Goal: Task Accomplishment & Management: Manage account settings

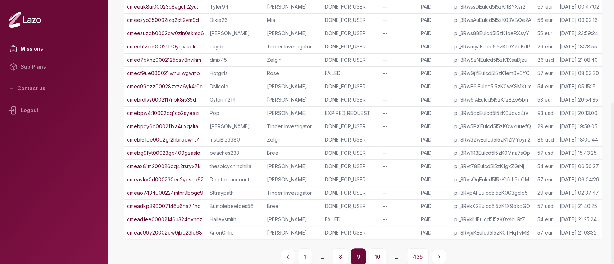
click at [378, 256] on button "10" at bounding box center [378, 256] width 18 height 17
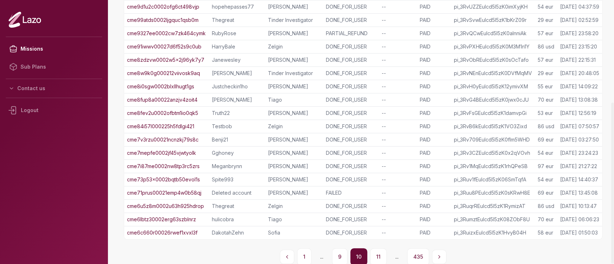
click at [378, 256] on button "11" at bounding box center [378, 256] width 17 height 17
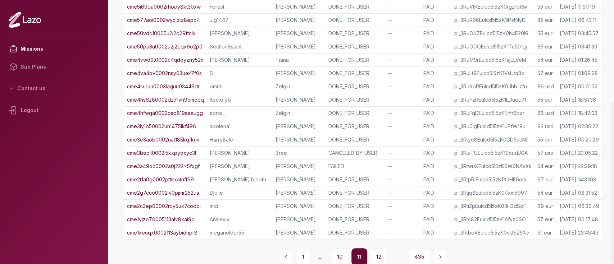
click at [378, 256] on button "12" at bounding box center [379, 256] width 18 height 17
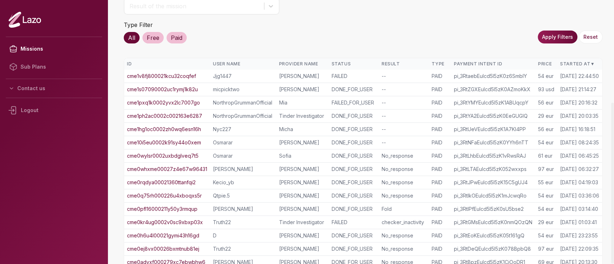
scroll to position [175, 0]
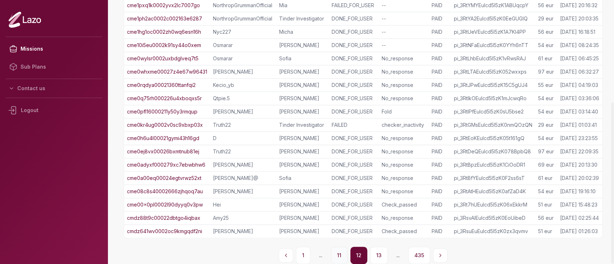
click at [344, 254] on button "11" at bounding box center [339, 255] width 17 height 17
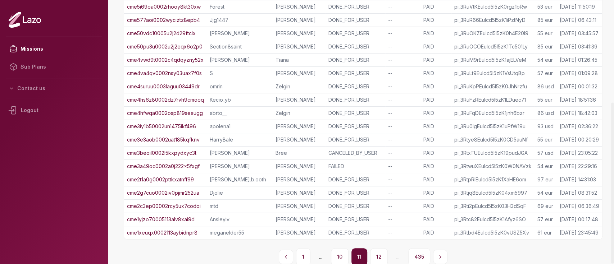
click at [173, 98] on link "cme4hs6z80002dz7rvh9cmooq" at bounding box center [165, 99] width 77 height 7
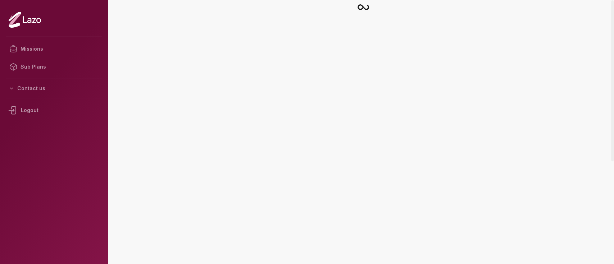
click at [384, 47] on main at bounding box center [363, 132] width 502 height 264
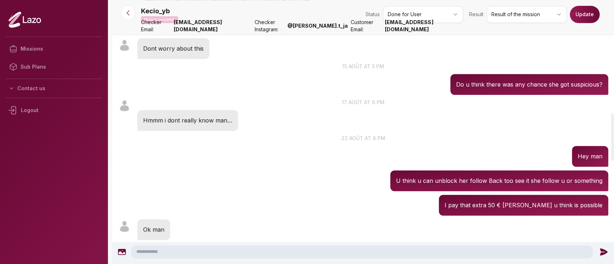
scroll to position [644, 0]
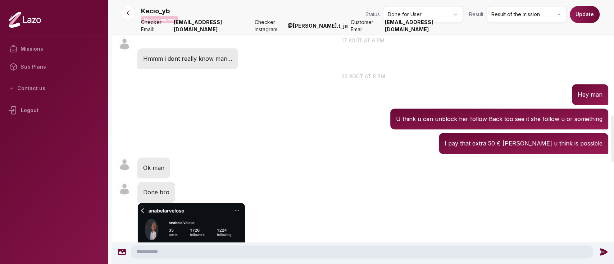
click at [337, 131] on div "Kecio_yb 20:36 U think u can unblock her follow Back too see it she follow u or…" at bounding box center [363, 119] width 502 height 24
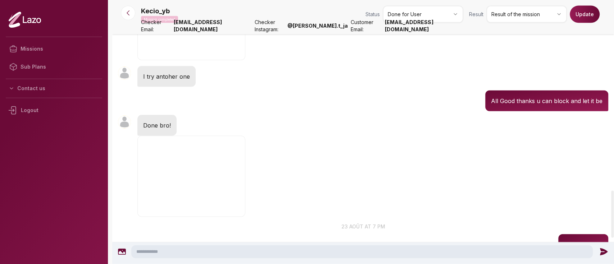
scroll to position [1073, 0]
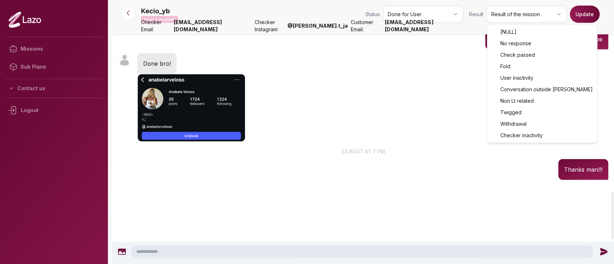
click at [529, 16] on html "Missions Sub Plans Contact us Logout Kecio_yb Mission completed Status Done for…" at bounding box center [307, 132] width 614 height 264
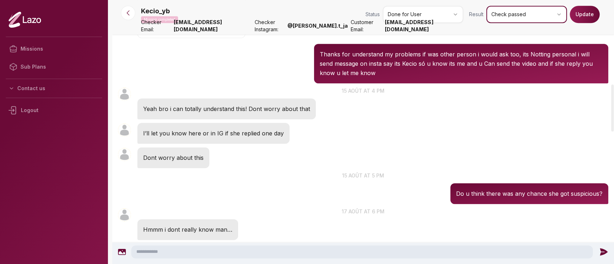
scroll to position [467, 0]
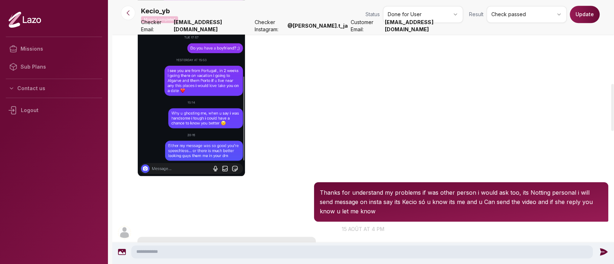
click at [592, 22] on button "Update" at bounding box center [584, 14] width 30 height 17
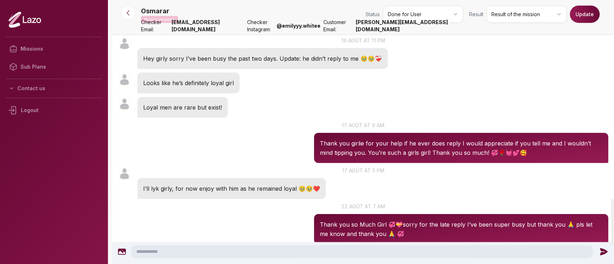
scroll to position [1132, 0]
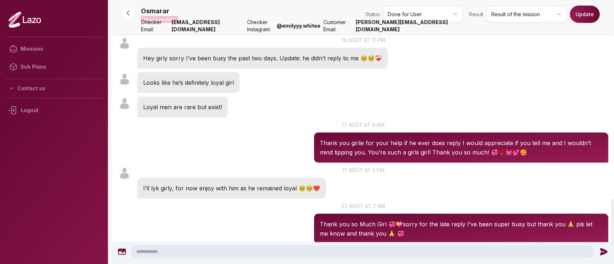
click at [210, 178] on div "I’ll lyk girly, for now enjoy with him as he remained loyal 🥹🥹❤️" at bounding box center [231, 188] width 188 height 21
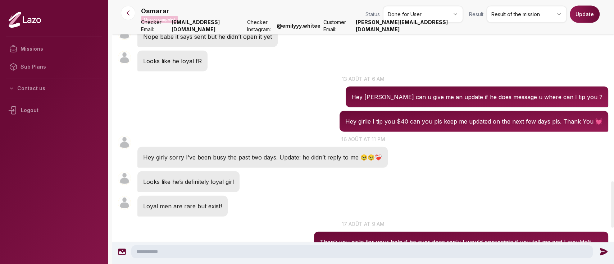
scroll to position [1033, 0]
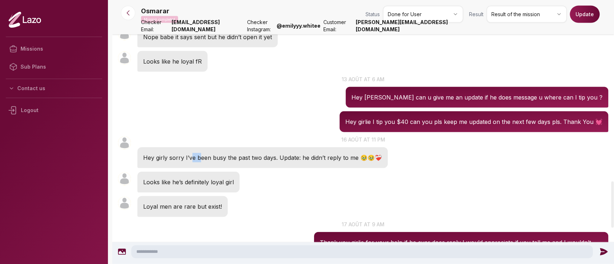
drag, startPoint x: 190, startPoint y: 145, endPoint x: 202, endPoint y: 145, distance: 11.9
click at [202, 153] on p "Hey girly sorry I’ve been busy the past two days. Update: he didn’t reply to me…" at bounding box center [262, 157] width 239 height 9
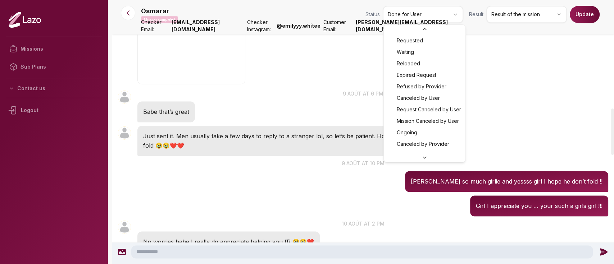
scroll to position [54, 0]
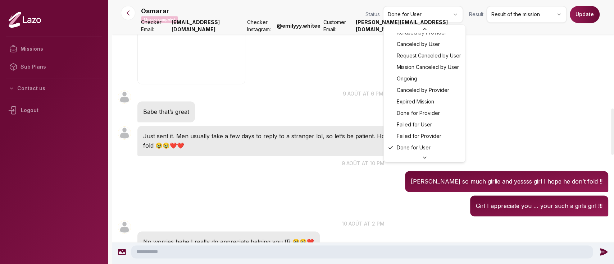
click at [451, 17] on html "Missions Sub Plans Contact us Logout Osmarar Mission completed Status Done for …" at bounding box center [307, 132] width 614 height 264
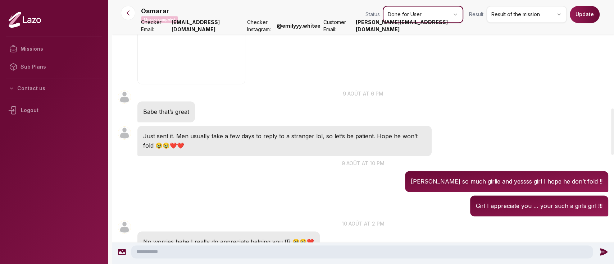
click at [504, 21] on html "Missions Sub Plans Contact us Logout Osmarar Mission completed Status Done for …" at bounding box center [307, 132] width 614 height 264
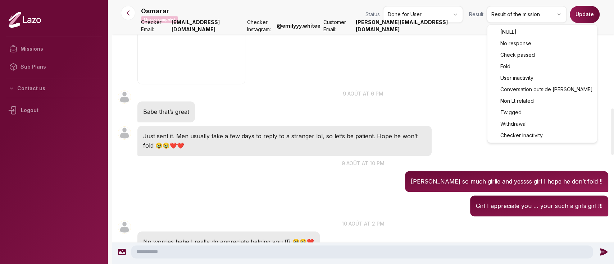
click at [504, 21] on html "Missions Sub Plans Contact us Logout Osmarar Mission completed Status Done for …" at bounding box center [307, 132] width 614 height 264
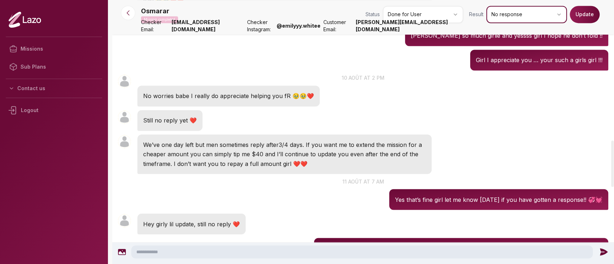
scroll to position [825, 0]
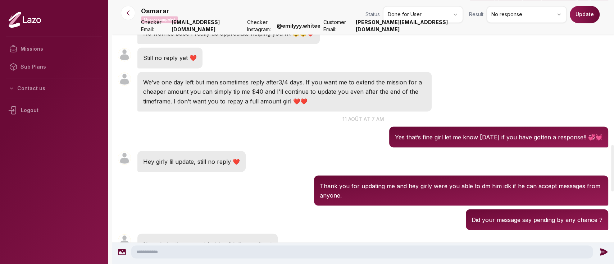
click at [592, 12] on button "Update" at bounding box center [584, 14] width 30 height 17
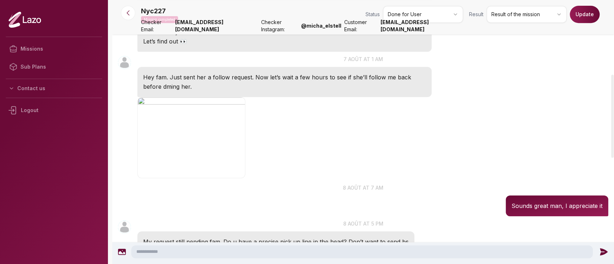
scroll to position [207, 0]
drag, startPoint x: 177, startPoint y: 69, endPoint x: 193, endPoint y: 74, distance: 17.2
click at [193, 74] on p "Hey fam. Just sent her a follow request. Now let’s wait a few hours to see if s…" at bounding box center [284, 83] width 283 height 19
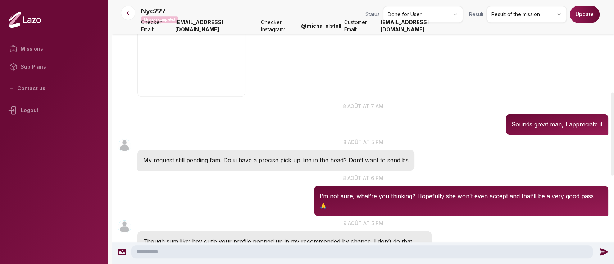
scroll to position [296, 0]
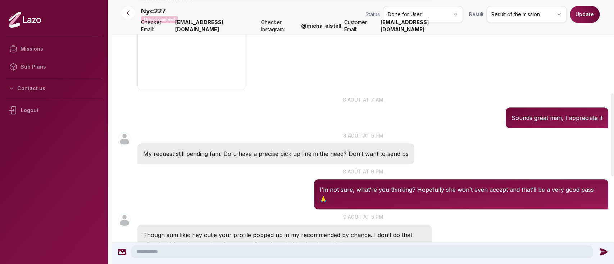
click at [285, 132] on p "8 août at 5 pm" at bounding box center [363, 136] width 502 height 8
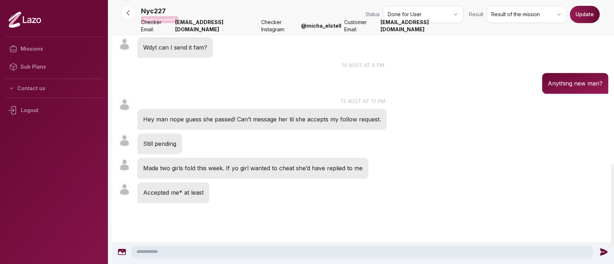
scroll to position [519, 0]
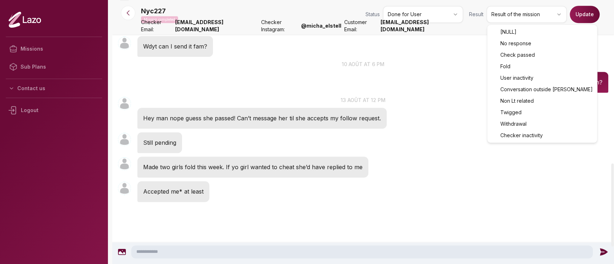
click at [566, 11] on html "Missions Sub Plans Contact us Logout Nyc227 Mission completed Status Done for U…" at bounding box center [307, 132] width 614 height 264
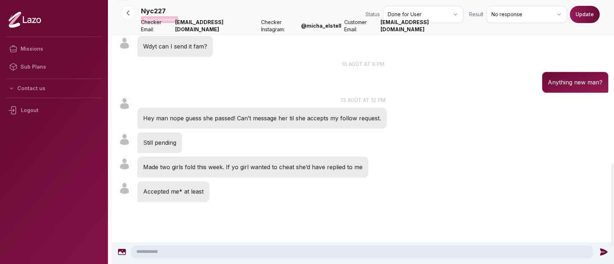
click at [580, 18] on button "Update" at bounding box center [584, 14] width 30 height 17
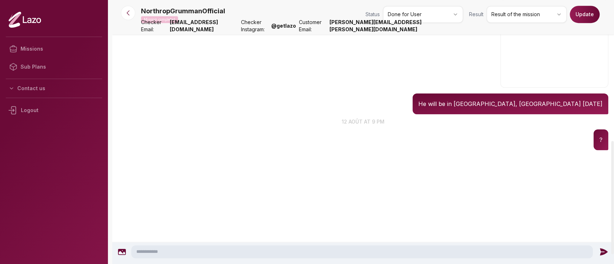
scroll to position [349, 0]
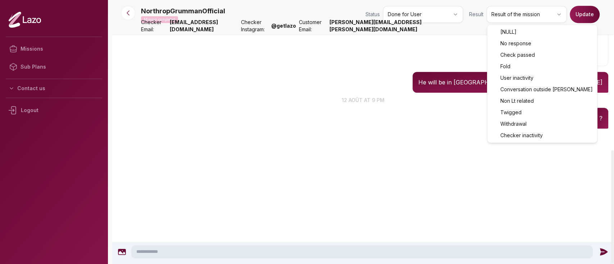
click at [511, 17] on html "Missions Sub Plans Contact us Logout NorthropGrummanOfficial Mission completed …" at bounding box center [307, 132] width 614 height 264
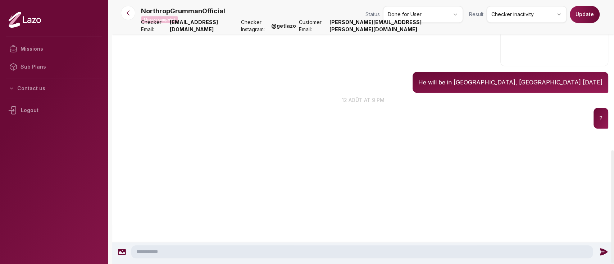
click at [591, 15] on button "Update" at bounding box center [584, 14] width 30 height 17
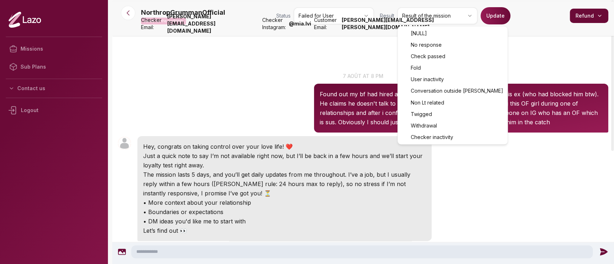
click at [451, 19] on html "Missions Sub Plans Contact us Logout NorthropGrummanOfficial Failed for the cus…" at bounding box center [307, 132] width 614 height 264
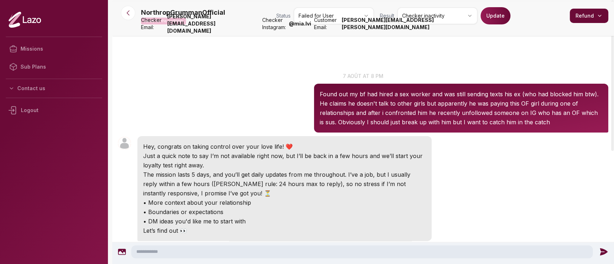
click at [496, 14] on button "Update" at bounding box center [495, 15] width 30 height 17
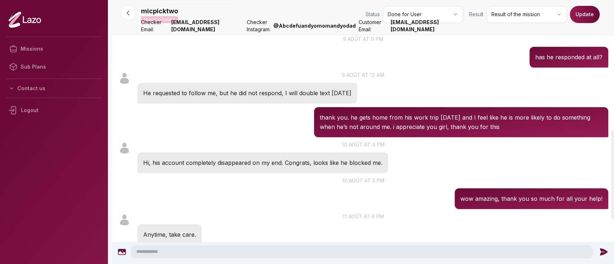
scroll to position [401, 0]
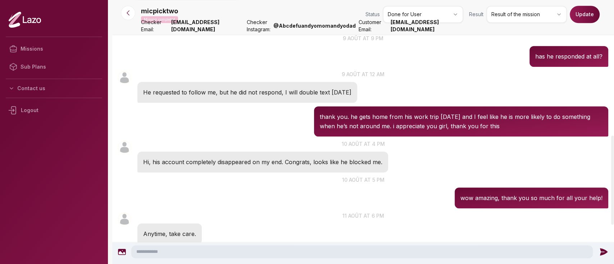
click at [500, 7] on html "Missions Sub Plans Contact us Logout micpicktwo Mission completed Status Done f…" at bounding box center [307, 132] width 614 height 264
click at [582, 19] on button "Update" at bounding box center [584, 14] width 30 height 17
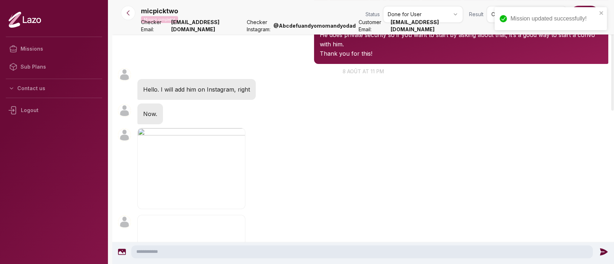
scroll to position [49, 0]
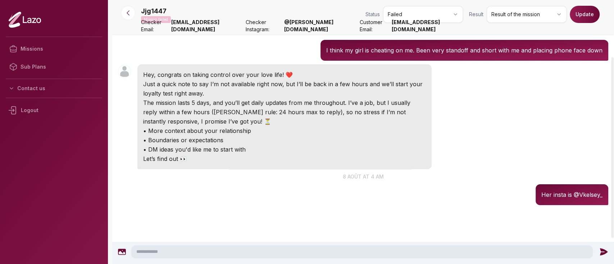
scroll to position [88, 0]
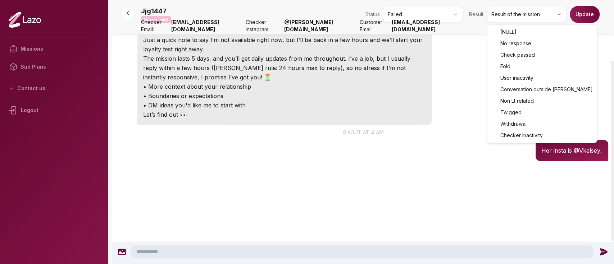
click at [513, 19] on html "Missions Sub Plans Contact us Logout Jjg1447 Mission failed Status Failed Resul…" at bounding box center [307, 132] width 614 height 264
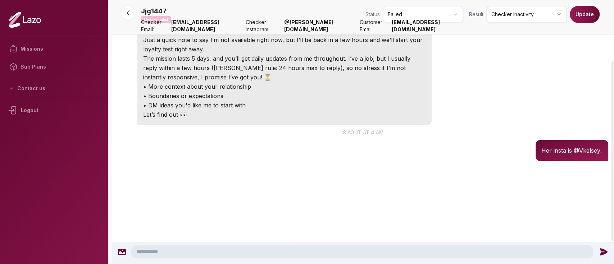
click at [586, 16] on button "Update" at bounding box center [584, 14] width 30 height 17
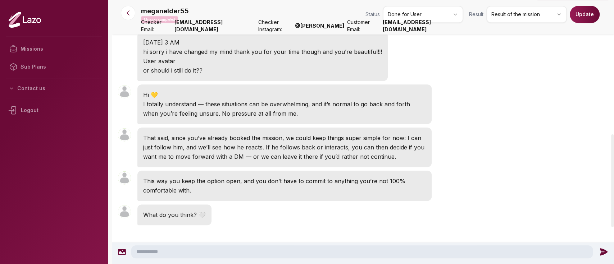
scroll to position [390, 0]
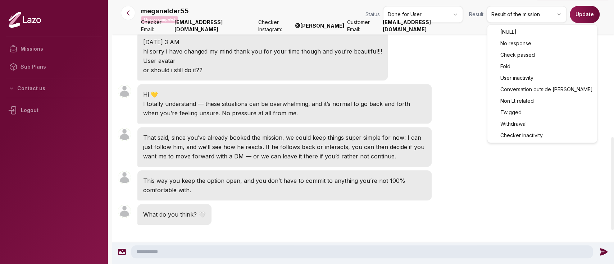
click at [493, 15] on html "Missions Sub Plans Contact us Logout meganelder55 Mission completed Status Done…" at bounding box center [307, 132] width 614 height 264
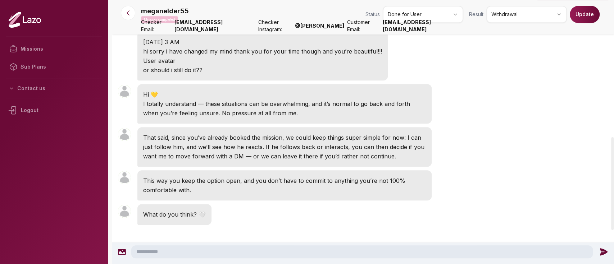
click at [579, 19] on button "Update" at bounding box center [584, 14] width 30 height 17
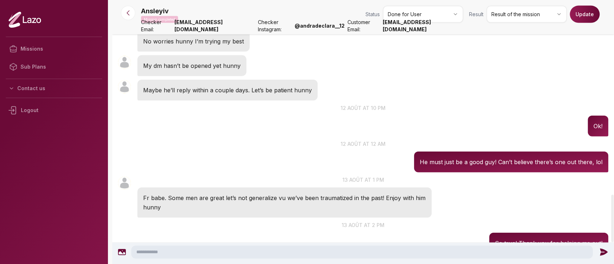
scroll to position [1083, 0]
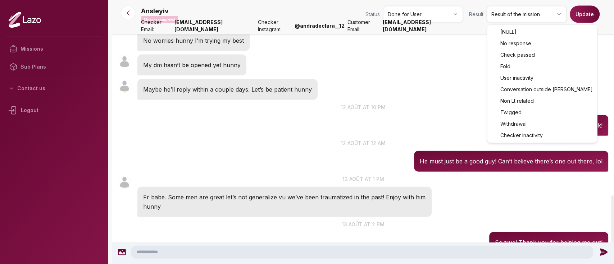
click at [498, 18] on html "Missions Sub Plans Contact us Logout Ansleyiv Mission completed Status Done for…" at bounding box center [307, 132] width 614 height 264
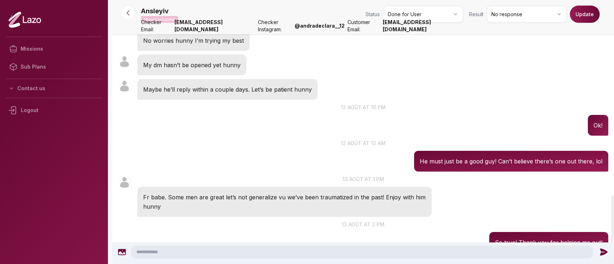
click at [583, 10] on button "Update" at bounding box center [584, 14] width 30 height 17
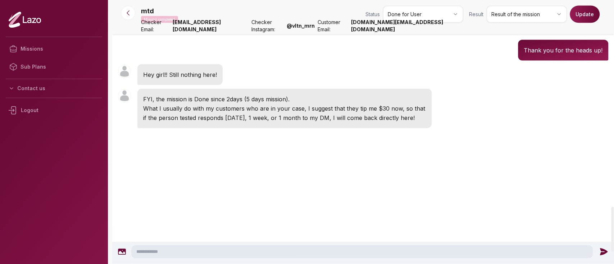
scroll to position [1222, 0]
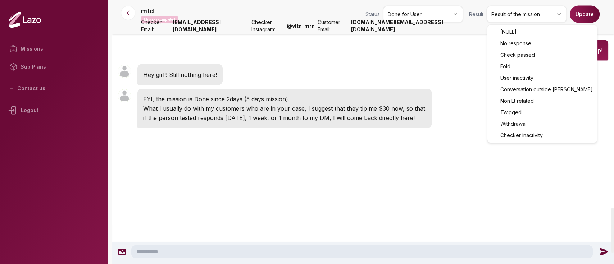
click at [495, 12] on html "Missions Sub Plans Contact us Logout mtd Mission completed Status Done for User…" at bounding box center [307, 132] width 614 height 264
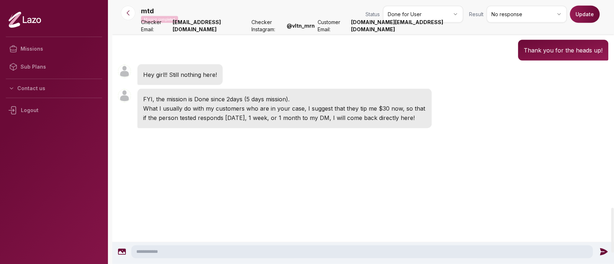
click at [579, 18] on button "Update" at bounding box center [584, 14] width 30 height 17
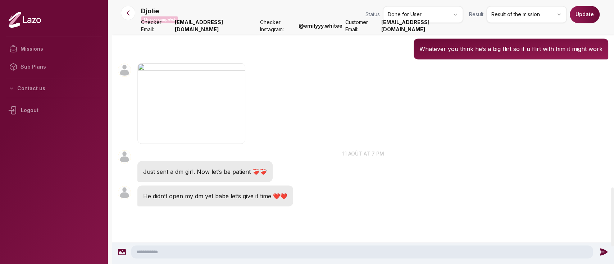
scroll to position [839, 0]
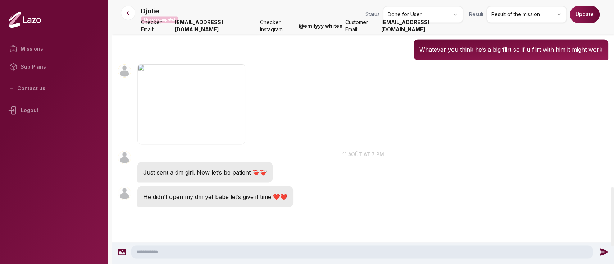
click at [500, 13] on html "Missions Sub Plans Contact us Logout Djolie Mission completed Status Done for U…" at bounding box center [307, 132] width 614 height 264
click at [581, 7] on button "Update" at bounding box center [584, 14] width 30 height 17
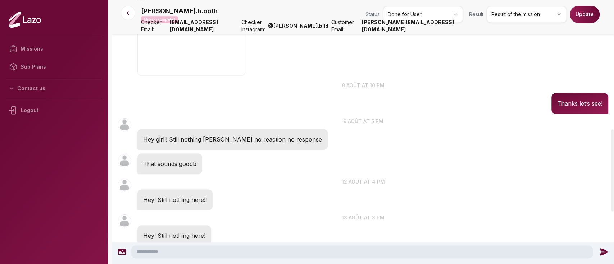
scroll to position [396, 0]
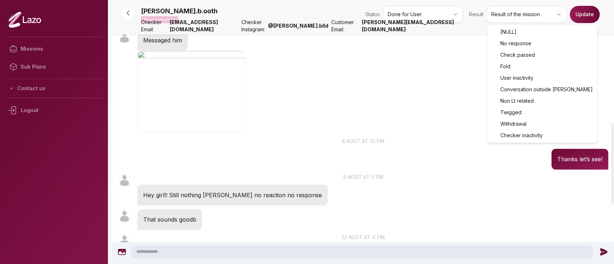
click at [498, 16] on html "Missions Sub Plans Contact us Logout [PERSON_NAME].b.ooth Mission completed Sta…" at bounding box center [307, 132] width 614 height 264
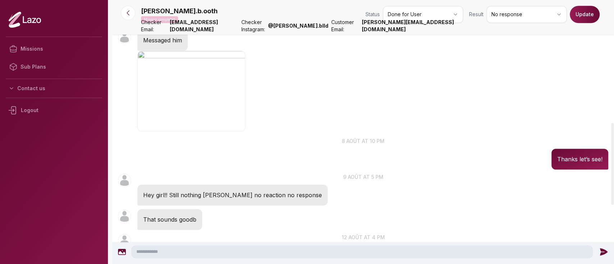
click at [579, 14] on button "Update" at bounding box center [584, 14] width 30 height 17
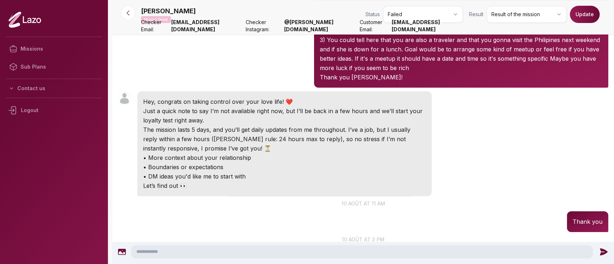
scroll to position [183, 0]
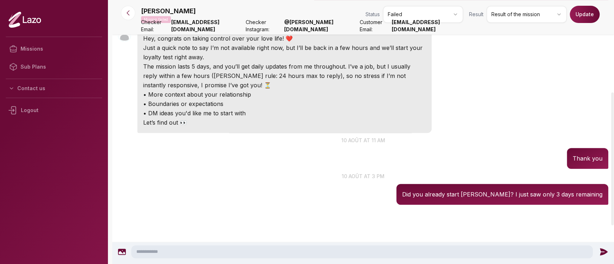
click at [527, 19] on html "Missions Sub Plans Contact us Logout Aki Mission failed Status Failed Result Re…" at bounding box center [307, 132] width 614 height 264
click at [592, 15] on button "Update" at bounding box center [584, 14] width 30 height 17
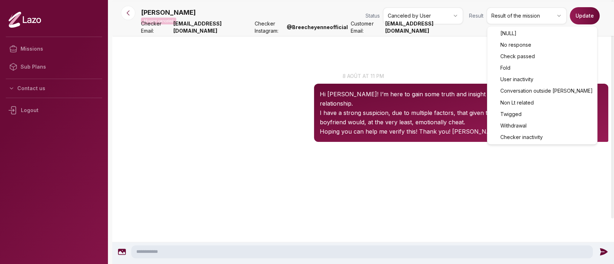
click at [495, 14] on html "Missions Sub Plans Contact us Logout Kathryn Mission canceled Status Canceled b…" at bounding box center [307, 132] width 614 height 264
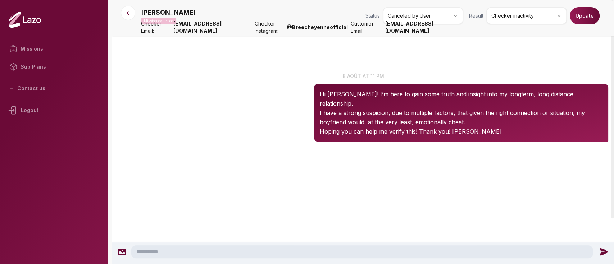
click at [587, 19] on button "Update" at bounding box center [584, 15] width 30 height 17
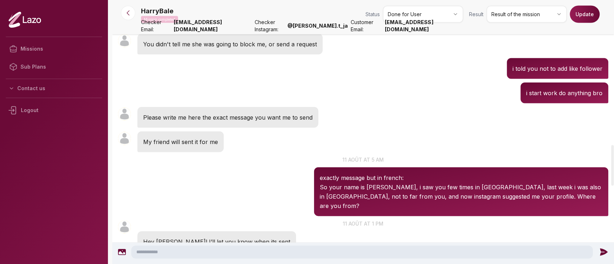
scroll to position [941, 0]
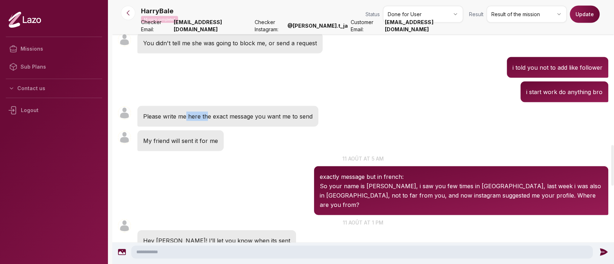
drag, startPoint x: 184, startPoint y: 117, endPoint x: 206, endPoint y: 111, distance: 22.3
click at [206, 111] on div "Please write me here the exact message you want me to send" at bounding box center [227, 116] width 181 height 21
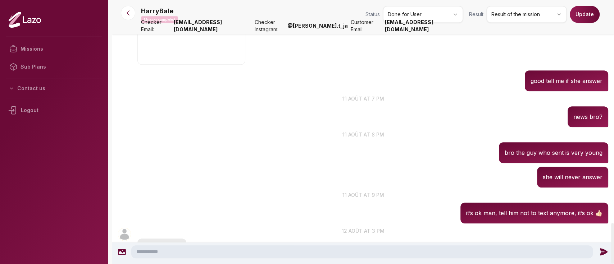
scroll to position [2151, 0]
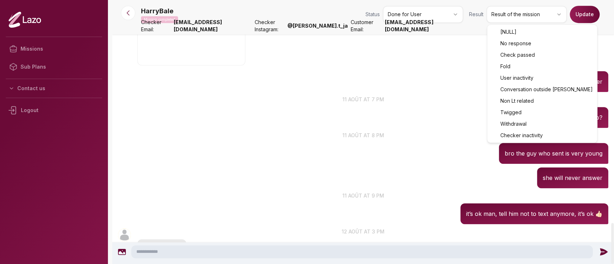
click at [524, 20] on html "Missions Sub Plans Contact us Logout HarryBale Mission completed Status Done fo…" at bounding box center [307, 132] width 614 height 264
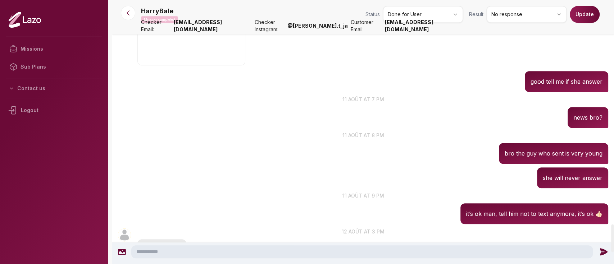
click at [595, 13] on button "Update" at bounding box center [584, 14] width 30 height 17
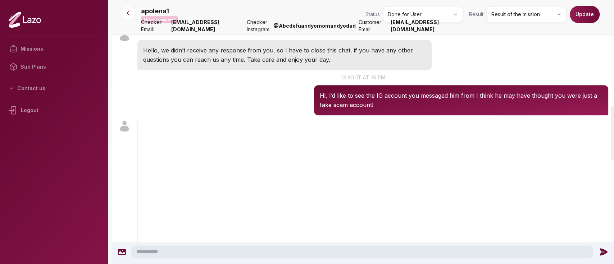
scroll to position [509, 0]
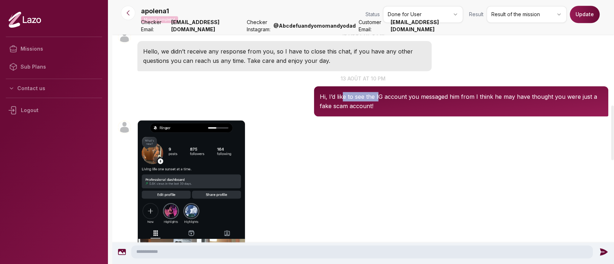
drag, startPoint x: 344, startPoint y: 96, endPoint x: 378, endPoint y: 97, distance: 34.5
click at [378, 97] on p "Hi, I’d like to see the IG account you messaged him from I think he may have th…" at bounding box center [461, 101] width 283 height 19
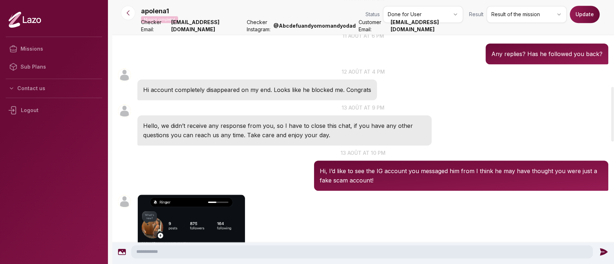
scroll to position [414, 0]
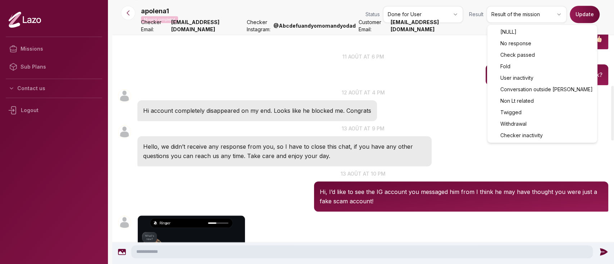
click at [507, 11] on html "Missions Sub Plans Contact us Logout apolena1 Mission completed Status Done for…" at bounding box center [307, 132] width 614 height 264
click at [403, 111] on html "Missions Sub Plans Contact us Logout apolena1 Mission completed Status Done for…" at bounding box center [307, 132] width 614 height 264
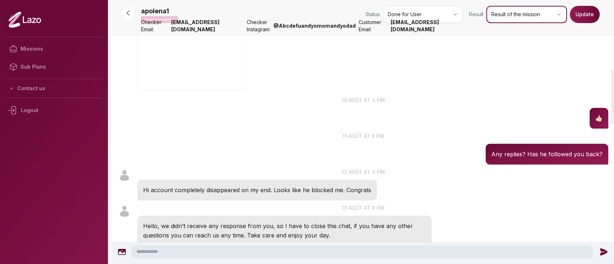
scroll to position [337, 0]
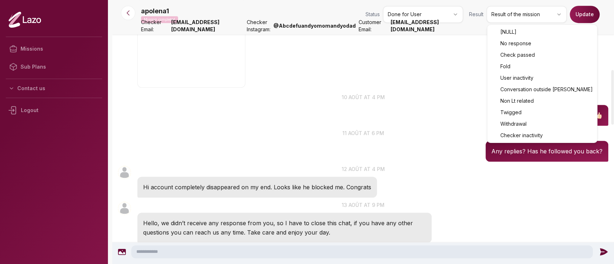
click at [501, 18] on html "Missions Sub Plans Contact us Logout apolena1 Mission completed Status Done for…" at bounding box center [307, 132] width 614 height 264
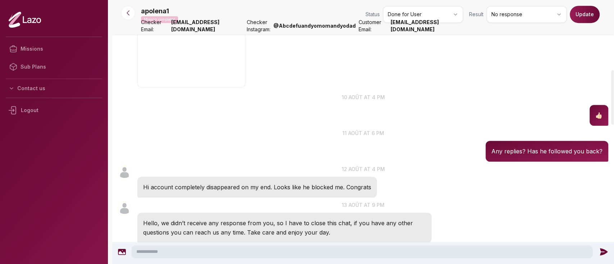
click at [578, 16] on button "Update" at bounding box center [584, 14] width 30 height 17
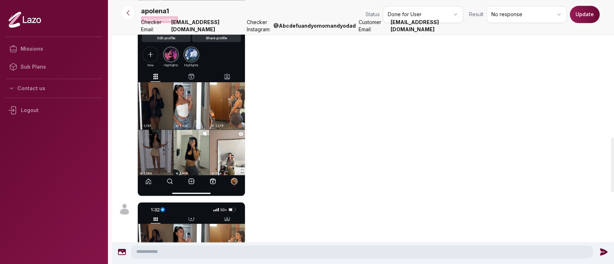
scroll to position [664, 0]
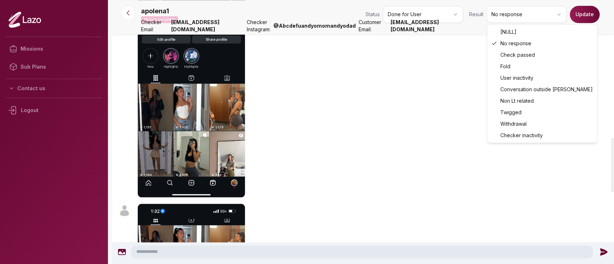
click at [517, 11] on html "Missions Sub Plans Contact us Logout apolena1 Mission completed Status Done for…" at bounding box center [307, 132] width 614 height 264
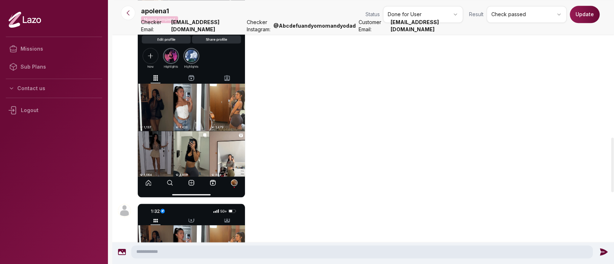
click at [578, 15] on button "Update" at bounding box center [584, 14] width 30 height 17
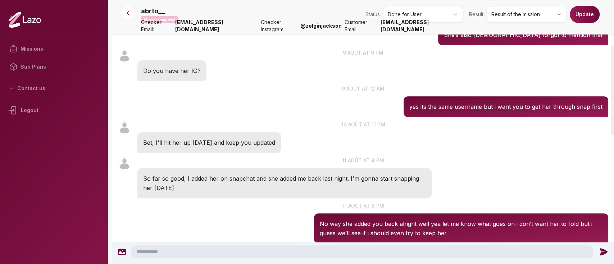
scroll to position [167, 0]
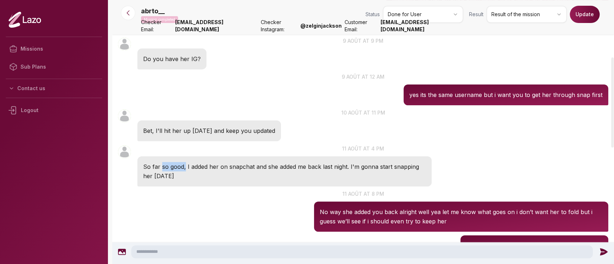
drag, startPoint x: 161, startPoint y: 156, endPoint x: 184, endPoint y: 156, distance: 23.0
click at [184, 162] on p "So far so good, I added her on snapchat and she added me back last night. I'm g…" at bounding box center [284, 171] width 283 height 19
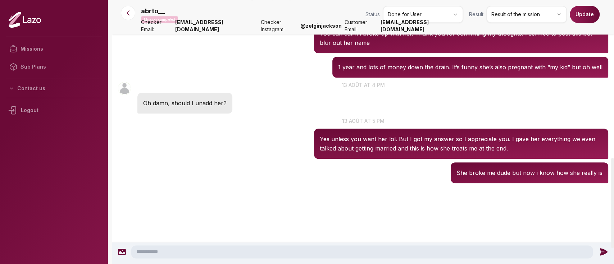
scroll to position [470, 0]
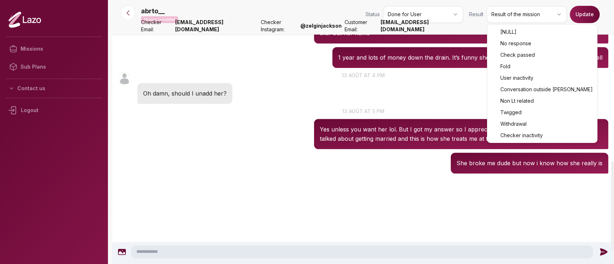
click at [495, 17] on html "Missions Sub Plans Contact us Logout abrto__ Mission completed Status Done for …" at bounding box center [307, 132] width 614 height 264
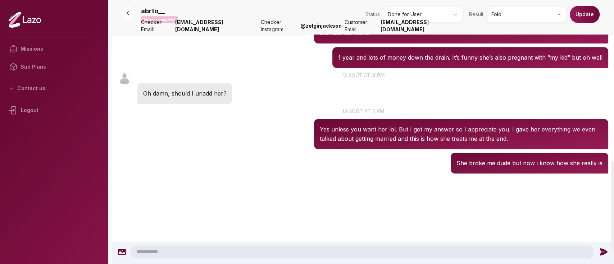
click at [580, 16] on button "Update" at bounding box center [584, 14] width 30 height 17
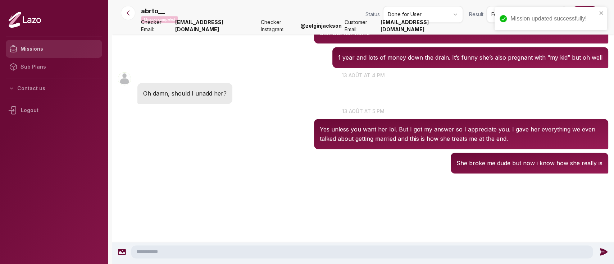
click at [64, 53] on link "Missions" at bounding box center [54, 49] width 96 height 18
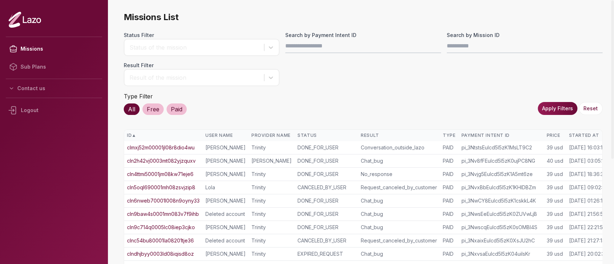
scroll to position [175, 0]
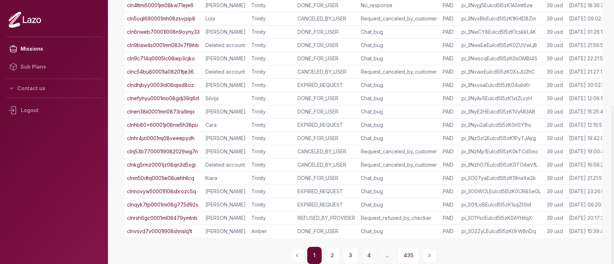
click at [370, 257] on button "4" at bounding box center [369, 255] width 16 height 17
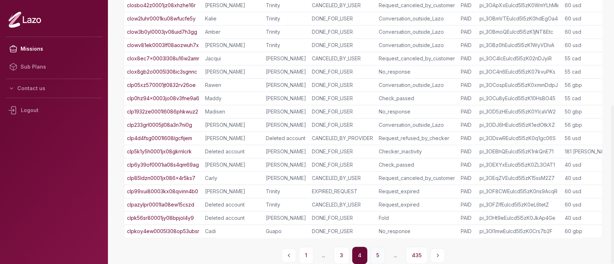
click at [376, 256] on button "5" at bounding box center [377, 255] width 15 height 17
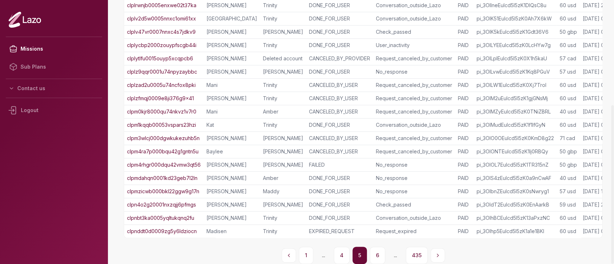
click at [376, 256] on button "6" at bounding box center [377, 255] width 15 height 17
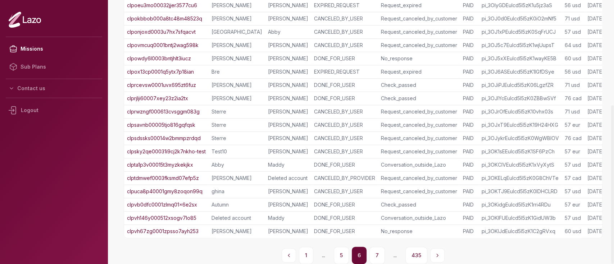
click at [376, 256] on button "7" at bounding box center [376, 255] width 15 height 17
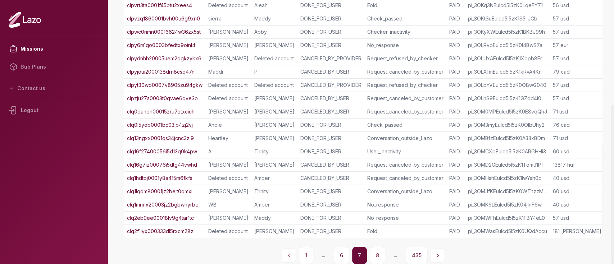
click at [376, 256] on button "8" at bounding box center [377, 255] width 15 height 17
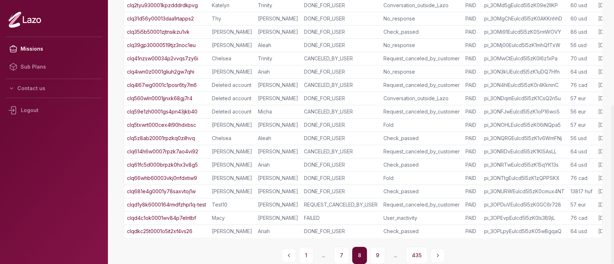
click at [376, 256] on button "9" at bounding box center [377, 255] width 15 height 17
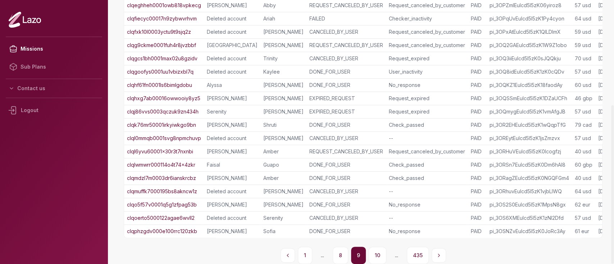
click at [376, 256] on button "10" at bounding box center [378, 255] width 18 height 17
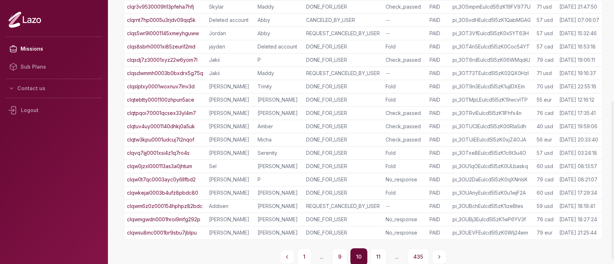
scroll to position [0, 0]
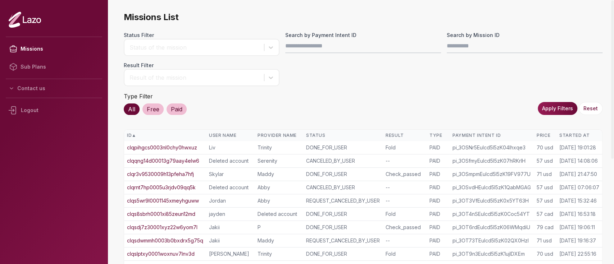
click at [573, 133] on div "Started At" at bounding box center [579, 136] width 40 height 6
click at [573, 133] on div "Started At ▲" at bounding box center [579, 136] width 40 height 6
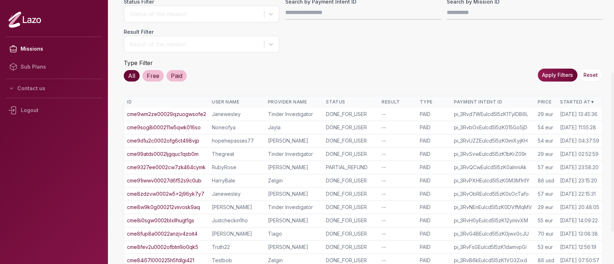
scroll to position [168, 0]
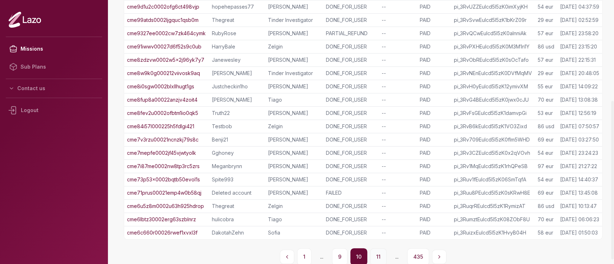
click at [376, 260] on button "11" at bounding box center [378, 256] width 17 height 17
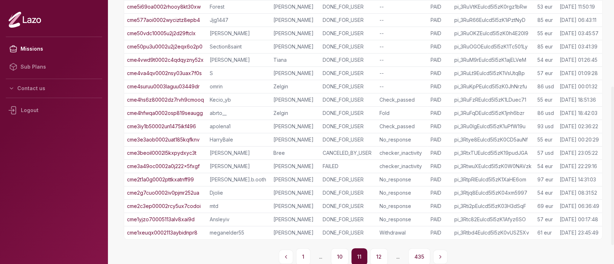
scroll to position [116, 0]
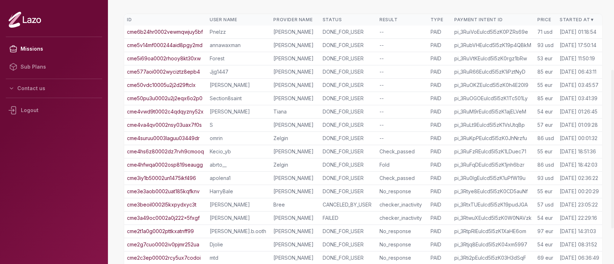
click at [181, 111] on link "cme4vwd9t0002c4qdqyzny52x" at bounding box center [165, 111] width 77 height 7
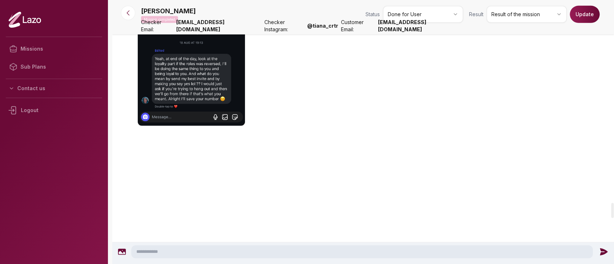
scroll to position [3587, 0]
drag, startPoint x: 329, startPoint y: 148, endPoint x: 345, endPoint y: 149, distance: 16.2
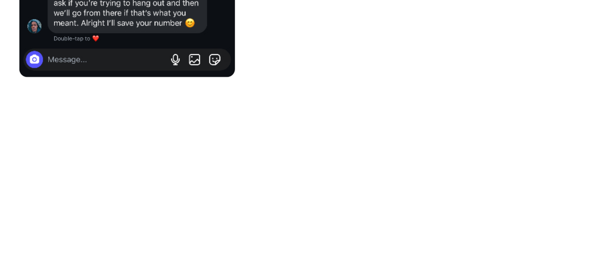
scroll to position [4302, 0]
click at [281, 130] on div "Ani 12:54" at bounding box center [363, 20] width 502 height 220
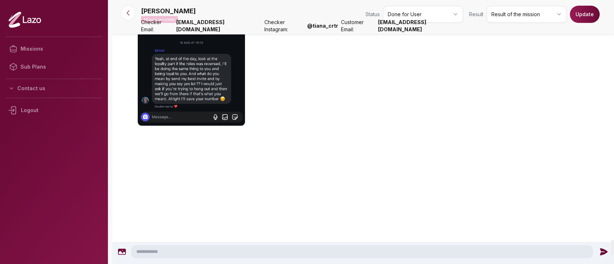
scroll to position [4243, 0]
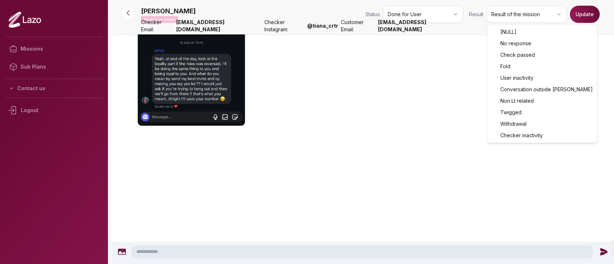
click at [512, 8] on html "Missions Sub Plans Contact us Logout Ani Mission completed Status Done for User…" at bounding box center [307, 132] width 614 height 264
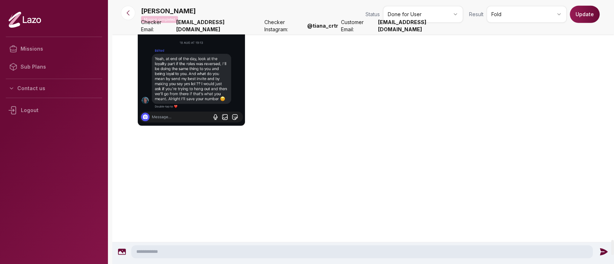
click at [582, 19] on button "Update" at bounding box center [584, 14] width 30 height 17
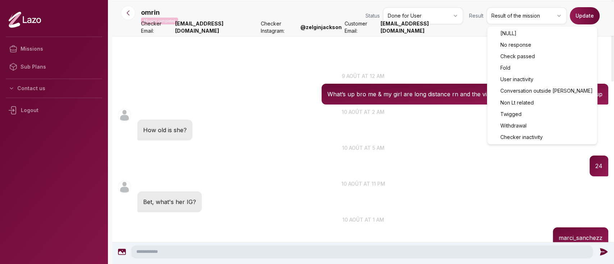
click at [505, 16] on html "Missions Sub Plans Contact us Logout omrin Mission completed Status Done for Us…" at bounding box center [307, 132] width 614 height 264
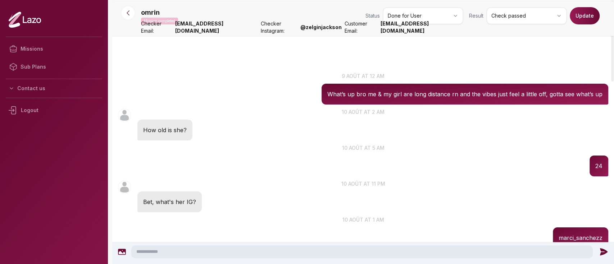
click at [579, 14] on button "Update" at bounding box center [584, 15] width 30 height 17
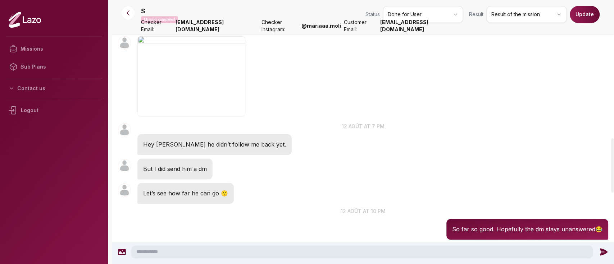
scroll to position [673, 0]
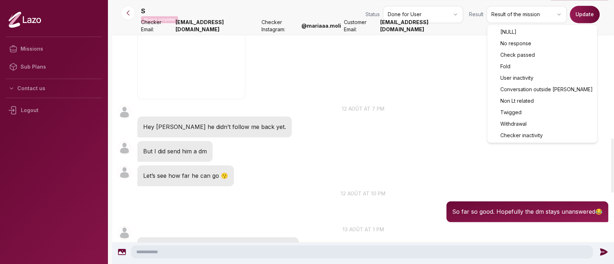
click at [504, 13] on html "Missions Sub Plans Contact us Logout S Mission completed Status Done for User R…" at bounding box center [307, 132] width 614 height 264
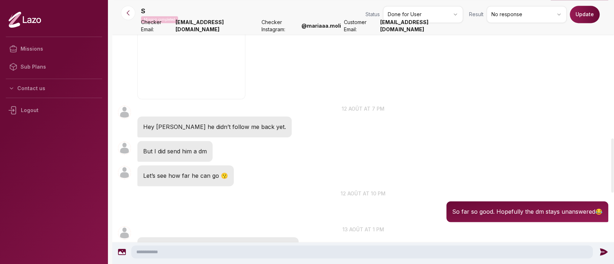
click at [575, 14] on button "Update" at bounding box center [584, 14] width 30 height 17
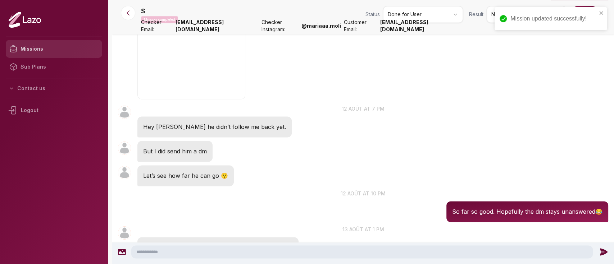
click at [56, 51] on link "Missions" at bounding box center [54, 49] width 96 height 18
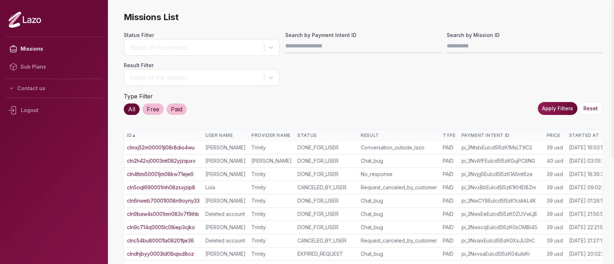
scroll to position [0, 19]
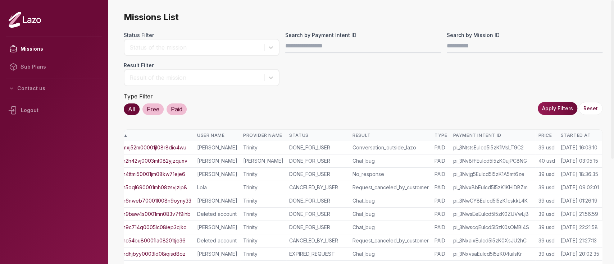
click at [570, 134] on div "Started At" at bounding box center [579, 136] width 39 height 6
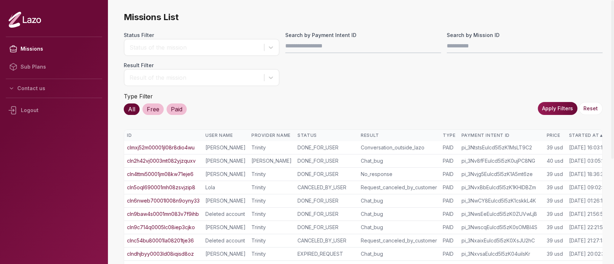
click at [570, 134] on div "Started At ▲" at bounding box center [587, 136] width 39 height 6
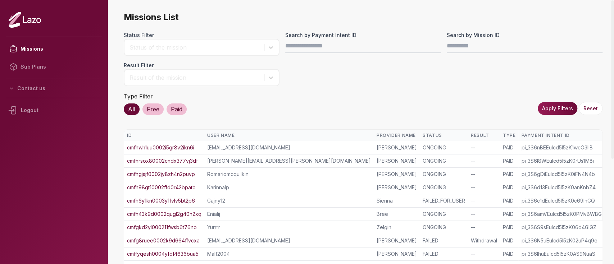
scroll to position [168, 0]
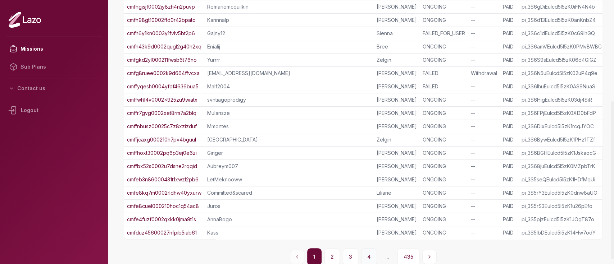
click at [365, 251] on button "4" at bounding box center [369, 256] width 16 height 17
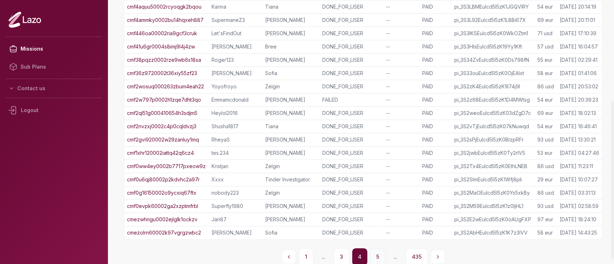
click at [374, 253] on button "5" at bounding box center [377, 256] width 15 height 17
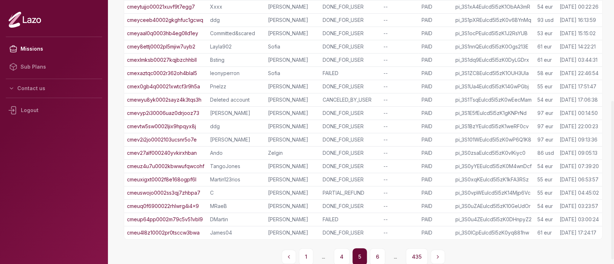
click at [374, 253] on button "6" at bounding box center [377, 256] width 15 height 17
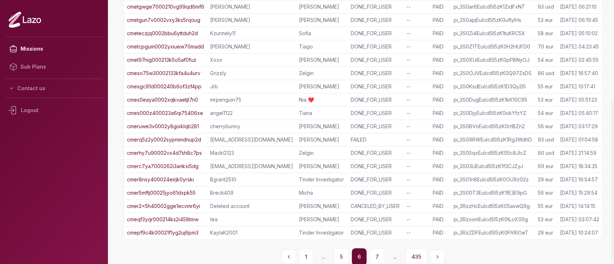
click at [374, 253] on button "7" at bounding box center [376, 256] width 15 height 17
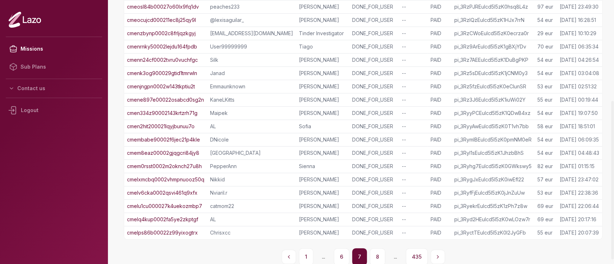
click at [374, 253] on button "8" at bounding box center [377, 256] width 15 height 17
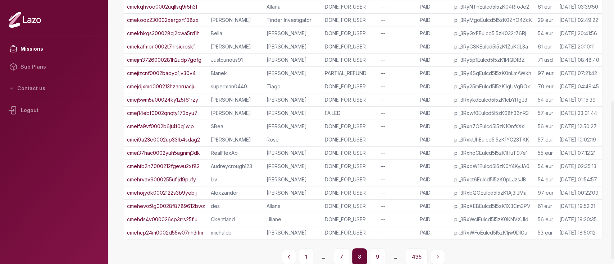
click at [374, 253] on button "9" at bounding box center [377, 256] width 15 height 17
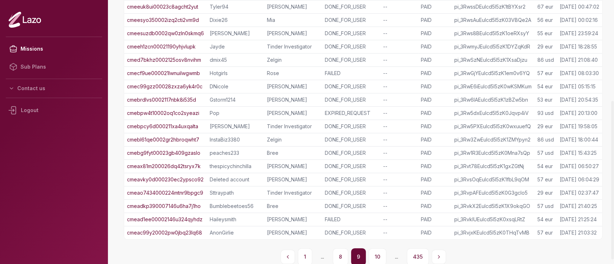
click at [374, 253] on button "10" at bounding box center [378, 256] width 18 height 17
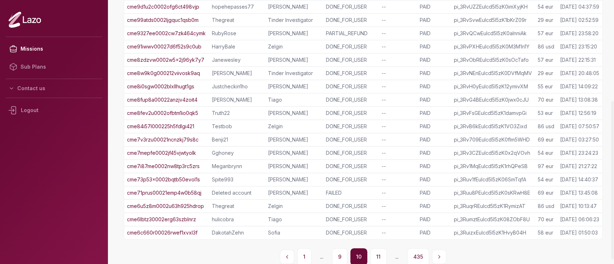
click at [374, 253] on button "11" at bounding box center [378, 256] width 17 height 17
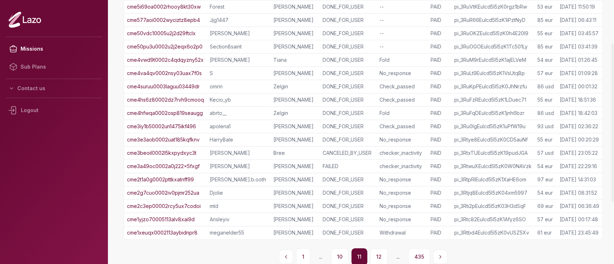
scroll to position [54, 0]
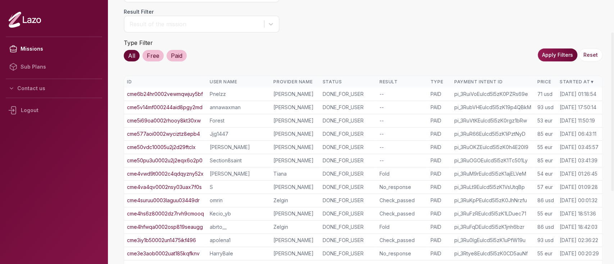
click at [173, 159] on link "cme50pu3u0002u2j2eqx6o2p0" at bounding box center [164, 160] width 75 height 7
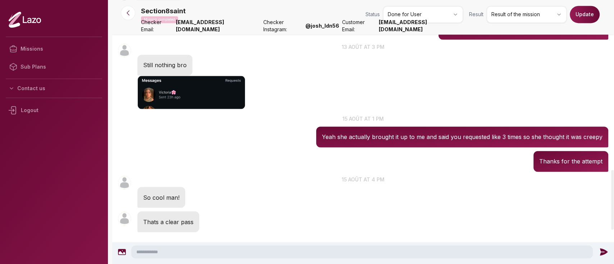
scroll to position [760, 0]
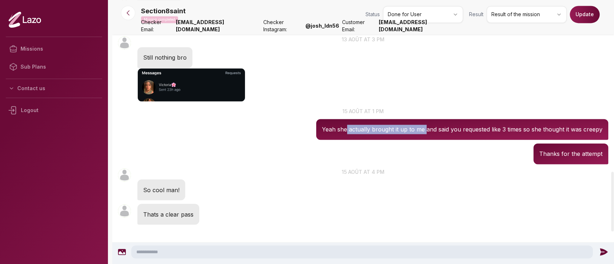
drag, startPoint x: 347, startPoint y: 130, endPoint x: 428, endPoint y: 127, distance: 80.6
click at [428, 127] on p "Yeah she actually brought it up to me and said you requested like 3 times so sh…" at bounding box center [462, 129] width 280 height 9
click at [427, 152] on div "Section8saint 13:52 Thanks for the attempt" at bounding box center [363, 154] width 502 height 24
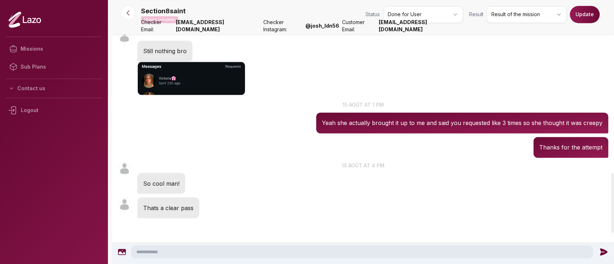
scroll to position [766, 0]
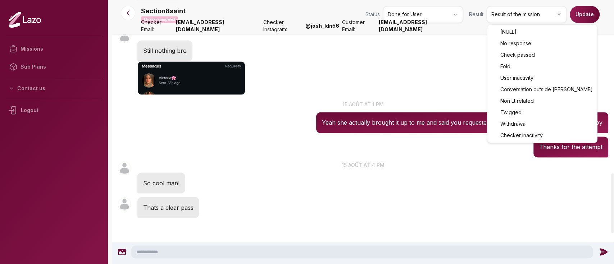
click at [518, 18] on html "Missions Sub Plans Contact us Logout Section8saint Mission completed Status Don…" at bounding box center [307, 132] width 614 height 264
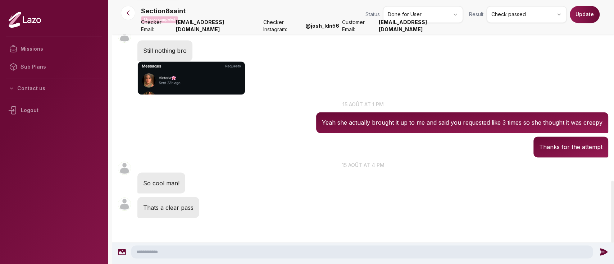
click at [594, 14] on button "Update" at bounding box center [584, 14] width 30 height 17
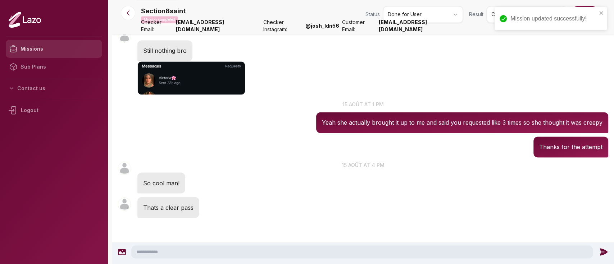
click at [32, 50] on link "Missions" at bounding box center [54, 49] width 96 height 18
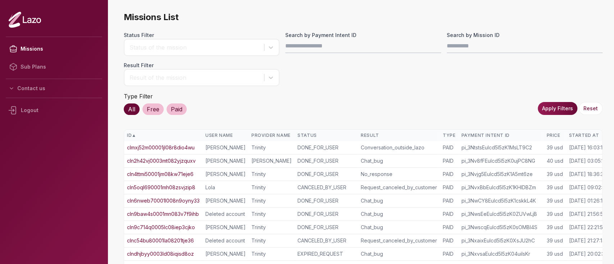
scroll to position [0, 19]
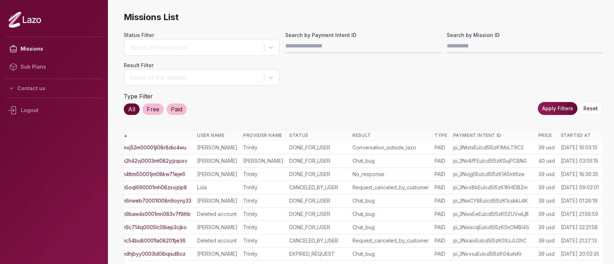
click at [567, 138] on th "Started At" at bounding box center [579, 136] width 45 height 12
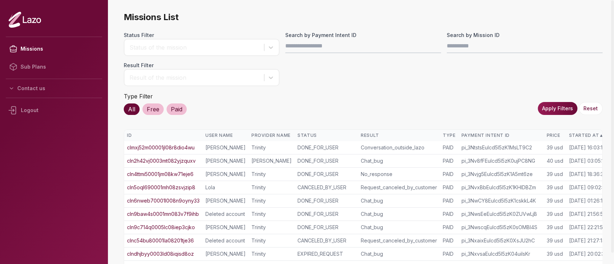
click at [567, 138] on th "Started At ▲" at bounding box center [588, 136] width 45 height 12
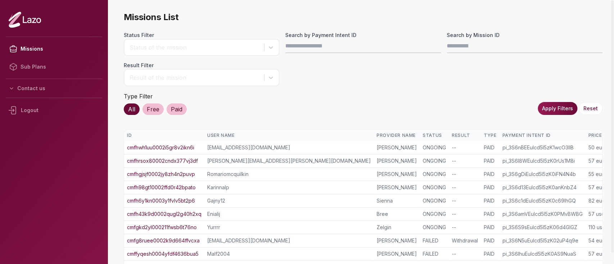
scroll to position [168, 0]
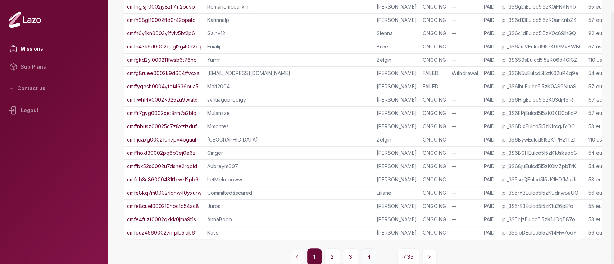
click at [368, 255] on button "4" at bounding box center [369, 256] width 16 height 17
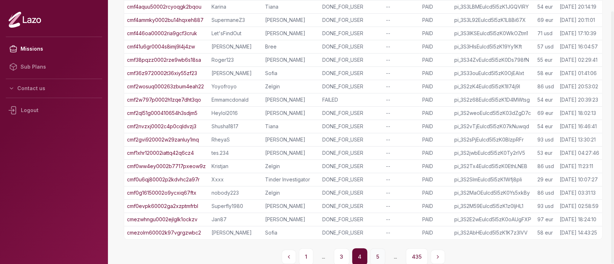
click at [381, 255] on button "5" at bounding box center [377, 256] width 15 height 17
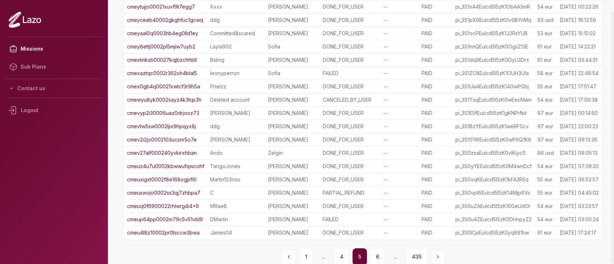
click at [381, 255] on button "6" at bounding box center [377, 256] width 15 height 17
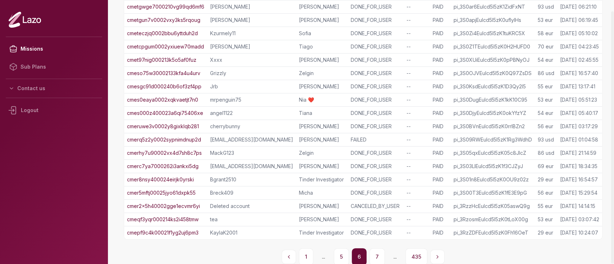
click at [381, 255] on button "7" at bounding box center [376, 256] width 15 height 17
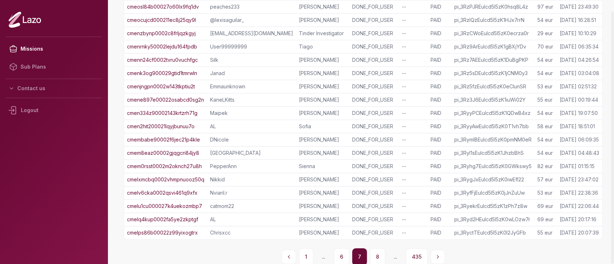
click at [381, 255] on button "8" at bounding box center [377, 256] width 15 height 17
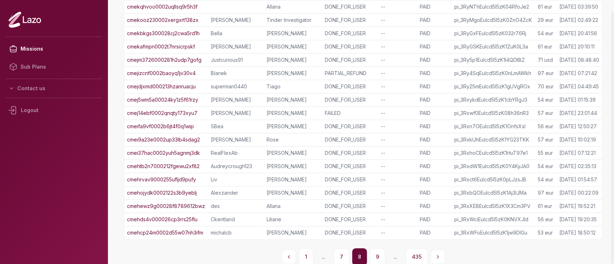
click at [381, 255] on button "9" at bounding box center [377, 256] width 15 height 17
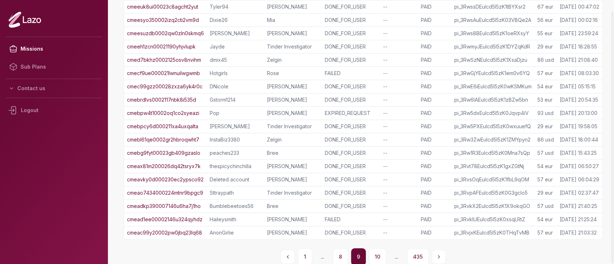
click at [381, 255] on button "10" at bounding box center [378, 256] width 18 height 17
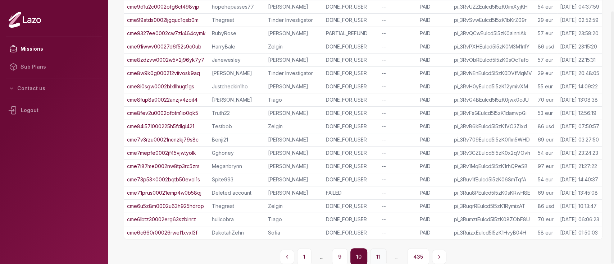
click at [376, 258] on button "11" at bounding box center [378, 256] width 17 height 17
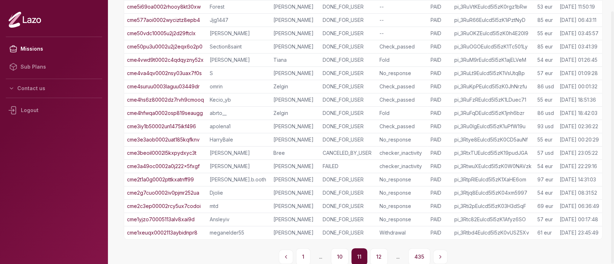
scroll to position [69, 0]
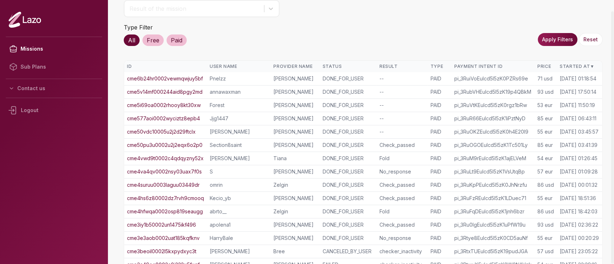
click at [181, 91] on link "cme5v14mf000244aid8pgy2md" at bounding box center [164, 91] width 75 height 7
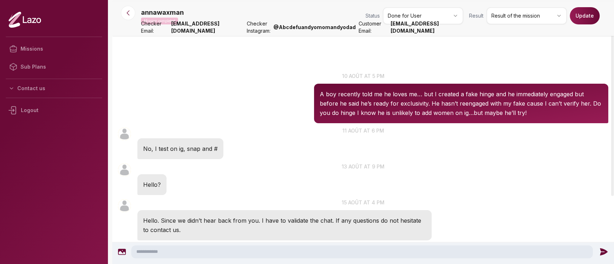
scroll to position [14, 0]
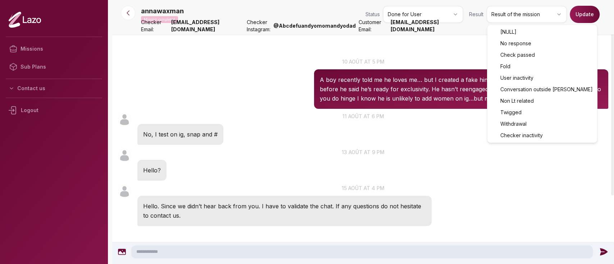
click at [498, 17] on html "Missions Sub Plans Contact us Logout annawaxman Mission completed Status Done f…" at bounding box center [307, 132] width 614 height 264
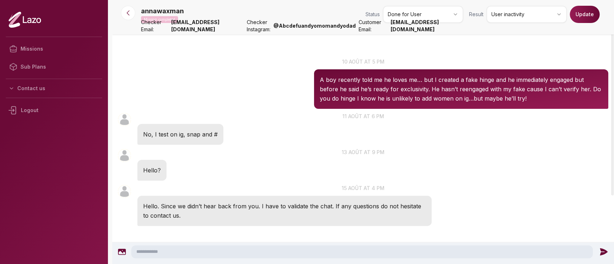
click at [583, 15] on button "Update" at bounding box center [584, 14] width 30 height 17
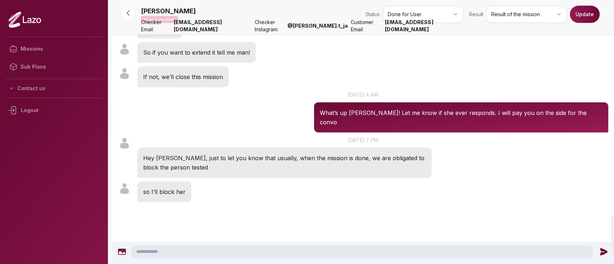
scroll to position [1468, 0]
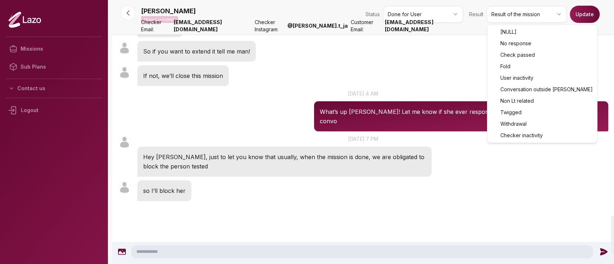
click at [507, 16] on html "Missions Sub Plans Contact us Logout RandySav Mission completed Status Done for…" at bounding box center [307, 132] width 614 height 264
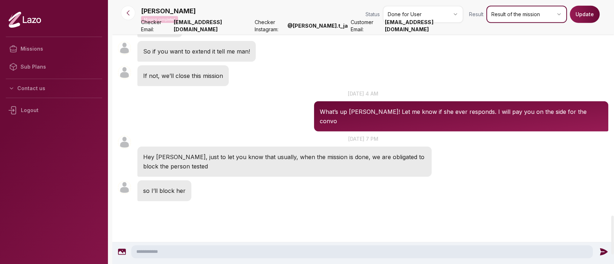
click at [441, 88] on html "Missions Sub Plans Contact us Logout RandySav Mission completed Status Done for…" at bounding box center [307, 132] width 614 height 264
click at [537, 13] on html "Missions Sub Plans Contact us Logout RandySav Mission completed Status Done for…" at bounding box center [307, 132] width 614 height 264
click at [578, 20] on button "Update" at bounding box center [584, 14] width 30 height 17
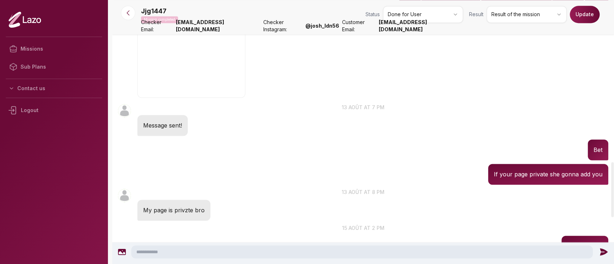
scroll to position [826, 0]
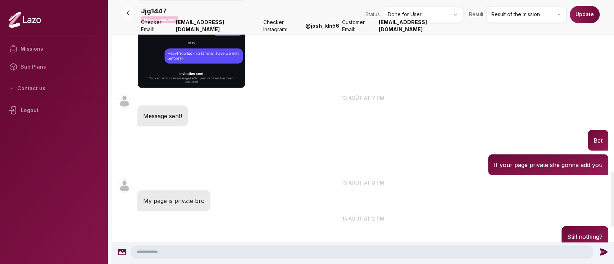
click at [498, 16] on html "Missions Sub Plans Contact us Logout Jjg1447 Mission completed Status Done for …" at bounding box center [307, 132] width 614 height 264
click at [583, 14] on button "Update" at bounding box center [584, 14] width 30 height 17
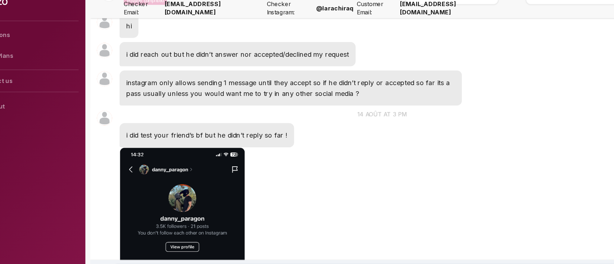
scroll to position [527, 0]
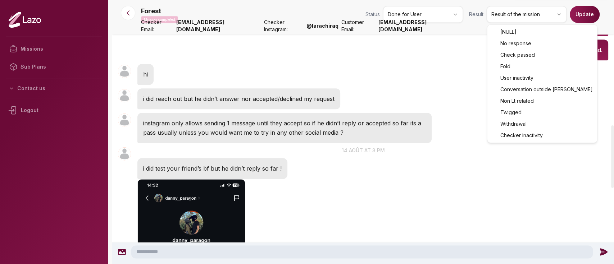
click at [514, 15] on html "Missions Sub Plans Contact us Logout Forest Mission completed Status Done for U…" at bounding box center [307, 132] width 614 height 264
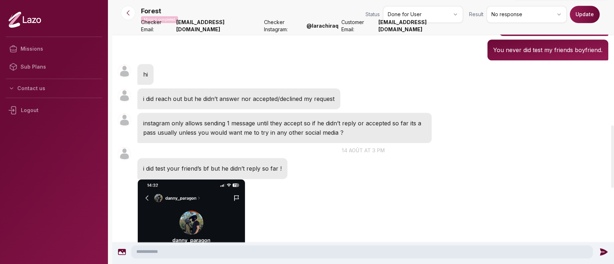
click at [583, 6] on button "Update" at bounding box center [584, 14] width 30 height 17
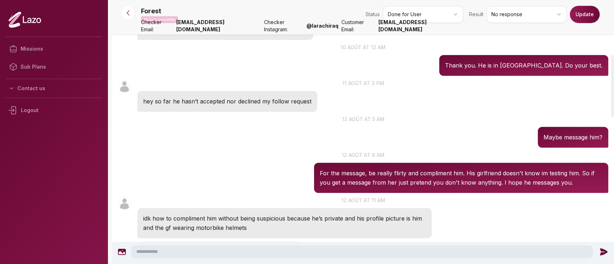
scroll to position [229, 0]
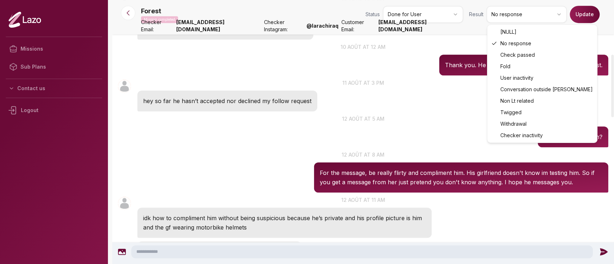
click at [524, 16] on html "Missions Sub Plans Contact us Logout Forest Mission completed Status Done for U…" at bounding box center [307, 132] width 614 height 264
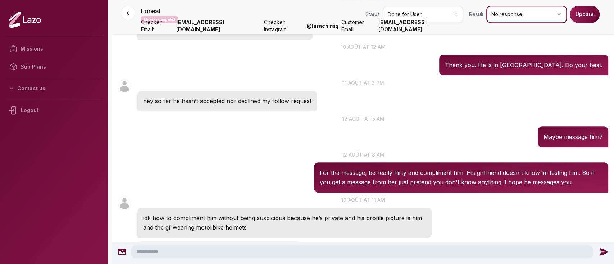
click at [582, 10] on html "Missions Sub Plans Contact us Logout Forest Mission completed Status Done for U…" at bounding box center [307, 132] width 614 height 264
click at [582, 10] on button "Update" at bounding box center [584, 14] width 30 height 17
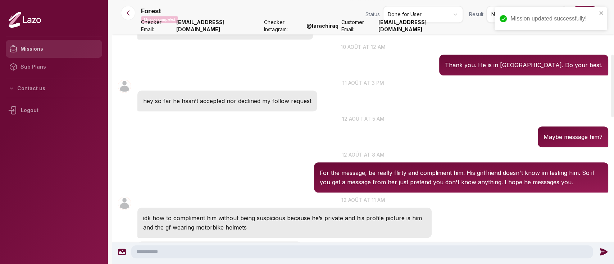
click at [48, 49] on link "Missions" at bounding box center [54, 49] width 96 height 18
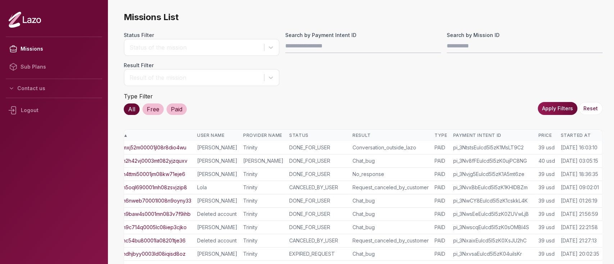
click at [572, 133] on div "Started At" at bounding box center [579, 136] width 39 height 6
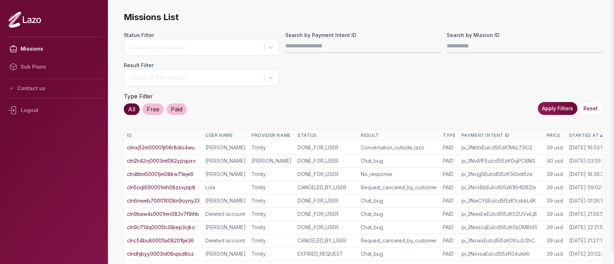
click at [572, 133] on div "Started At ▲" at bounding box center [587, 136] width 39 height 6
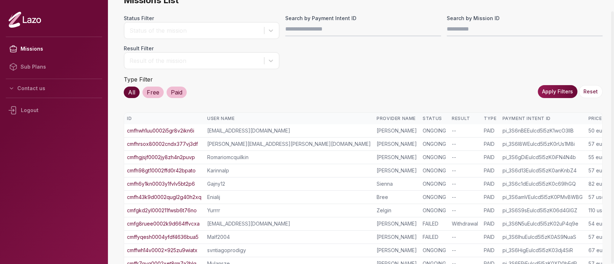
scroll to position [168, 0]
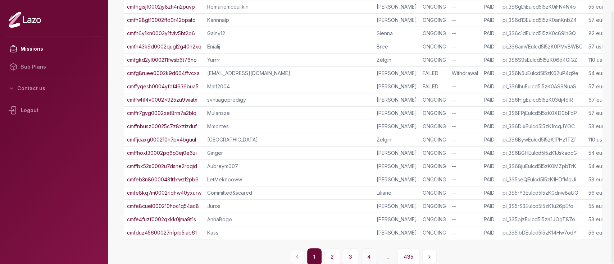
click at [367, 258] on button "4" at bounding box center [369, 256] width 16 height 17
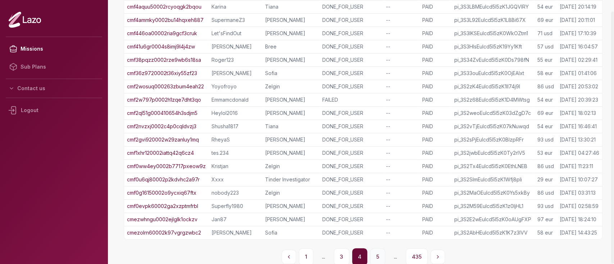
click at [374, 256] on button "5" at bounding box center [377, 256] width 15 height 17
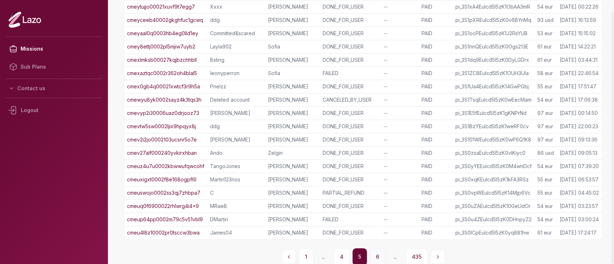
click at [376, 256] on button "6" at bounding box center [377, 256] width 15 height 17
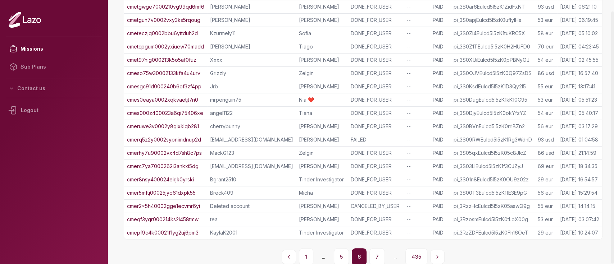
click at [376, 256] on button "7" at bounding box center [376, 256] width 15 height 17
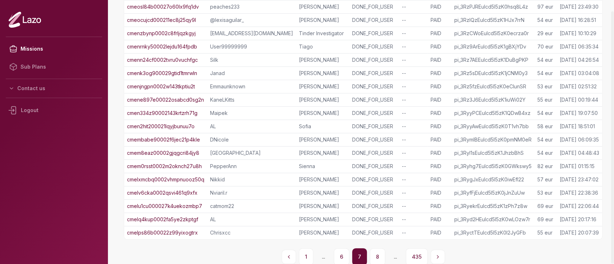
click at [376, 256] on button "8" at bounding box center [377, 256] width 15 height 17
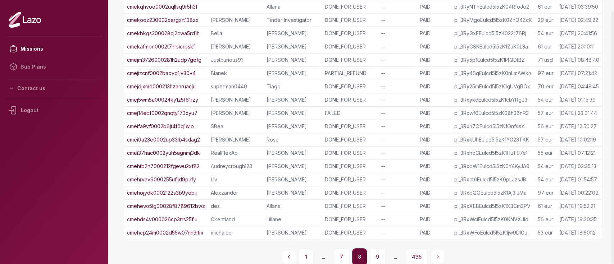
click at [376, 256] on button "9" at bounding box center [377, 256] width 15 height 17
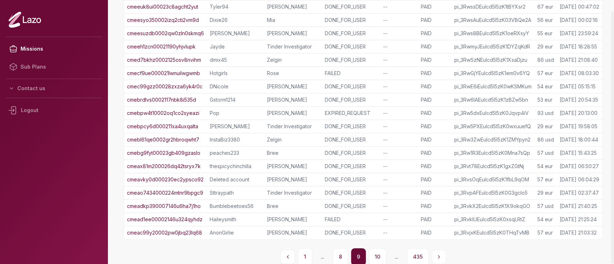
click at [376, 256] on button "10" at bounding box center [378, 256] width 18 height 17
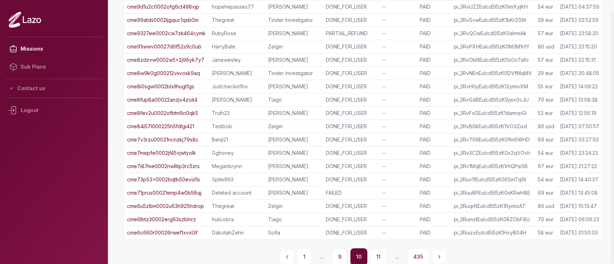
click at [376, 256] on button "11" at bounding box center [378, 256] width 17 height 17
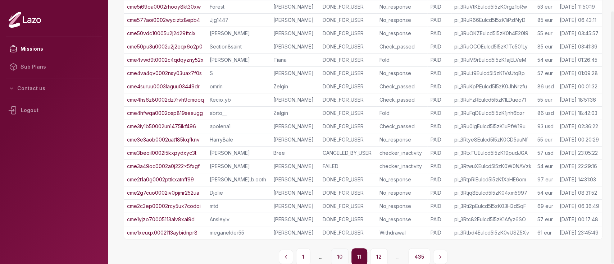
click at [343, 257] on button "10" at bounding box center [340, 256] width 18 height 17
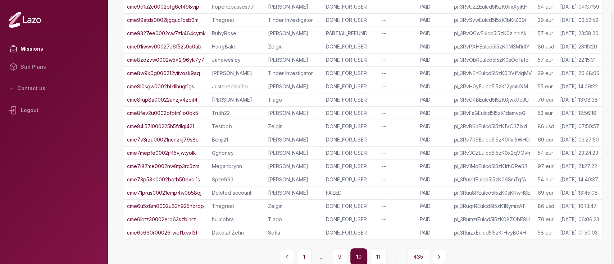
click at [175, 177] on link "cme73p53x0002bqtb50evol1s" at bounding box center [163, 179] width 73 height 7
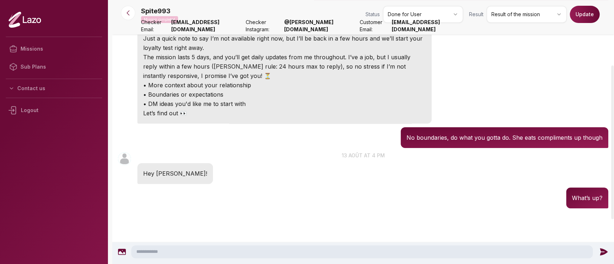
scroll to position [112, 0]
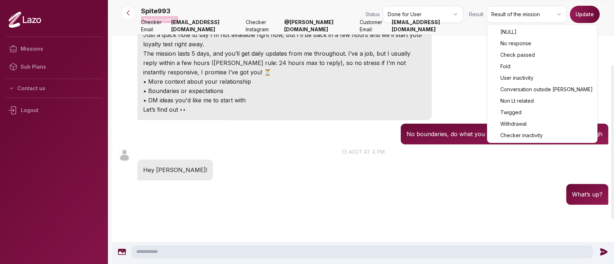
click at [501, 22] on html "Missions Sub Plans Contact us Logout Spite993 Mission completed Status Done for…" at bounding box center [307, 132] width 614 height 264
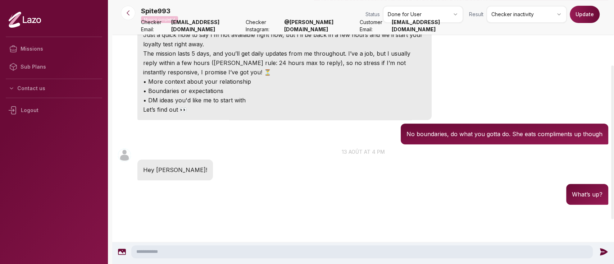
click at [580, 21] on button "Update" at bounding box center [584, 14] width 30 height 17
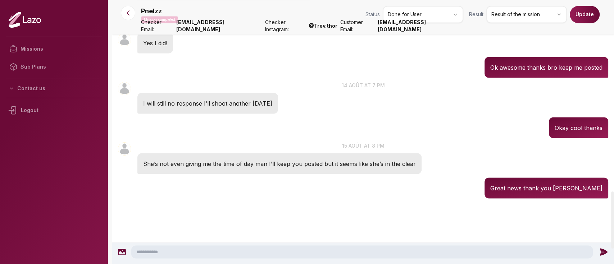
scroll to position [953, 0]
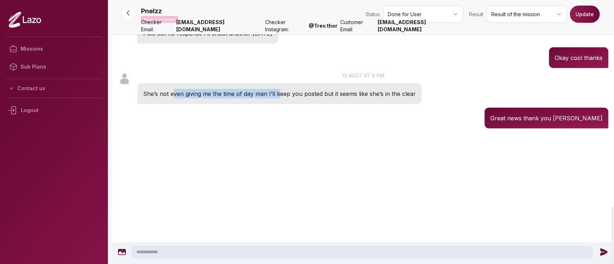
drag, startPoint x: 174, startPoint y: 93, endPoint x: 278, endPoint y: 92, distance: 104.3
click at [278, 92] on p "She’s not even giving me the time of day man I’ll keep you posted but it seems …" at bounding box center [279, 93] width 273 height 9
click at [280, 163] on div at bounding box center [363, 160] width 502 height 58
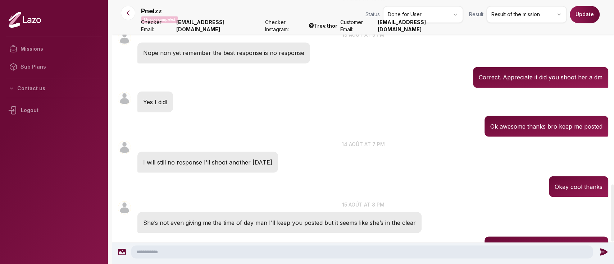
scroll to position [871, 0]
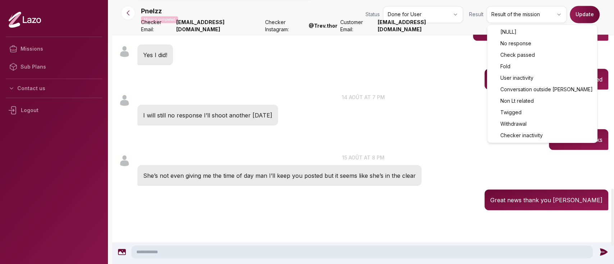
click at [501, 14] on html "Missions Sub Plans Contact us Logout Pnelzz Mission completed Status Done for U…" at bounding box center [307, 132] width 614 height 264
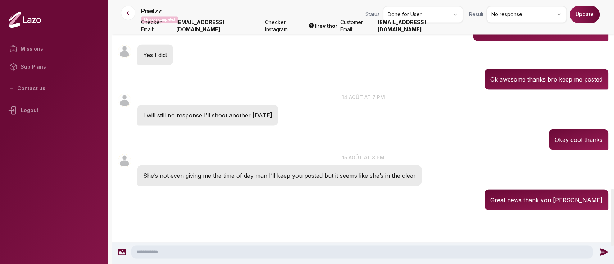
click at [575, 17] on button "Update" at bounding box center [584, 14] width 30 height 17
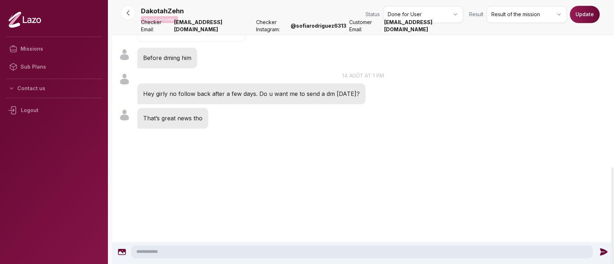
scroll to position [365, 0]
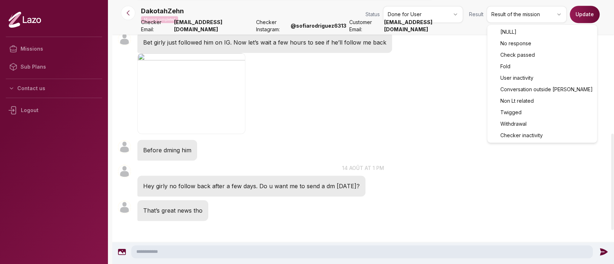
click at [519, 14] on html "Missions Sub Plans Contact us Logout DakotahZehn Mission completed Status Done …" at bounding box center [307, 132] width 614 height 264
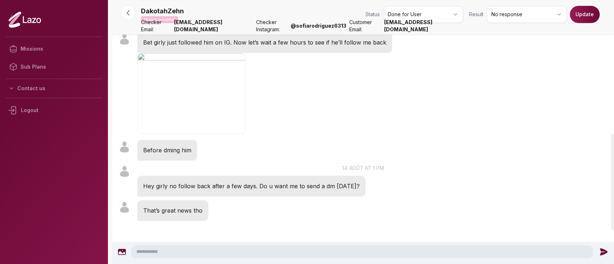
click at [576, 14] on button "Update" at bounding box center [584, 14] width 30 height 17
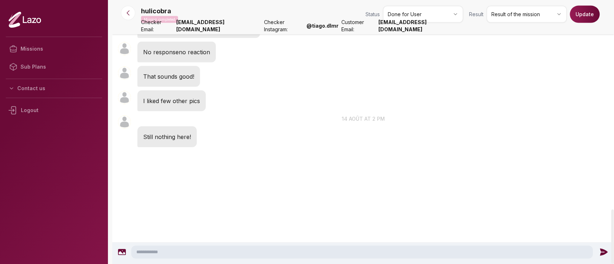
scroll to position [1018, 0]
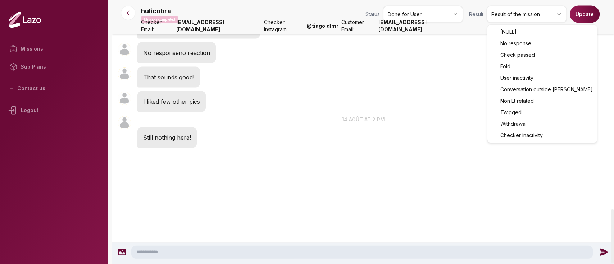
click at [527, 15] on html "Missions Sub Plans Contact us Logout hulicobra Mission completed Status Done fo…" at bounding box center [307, 132] width 614 height 264
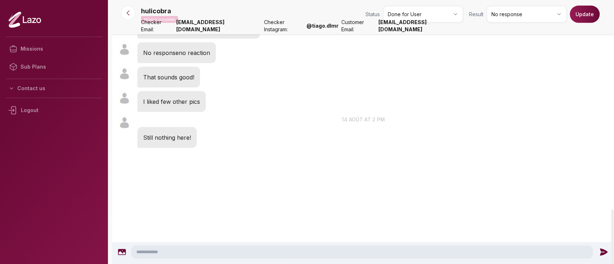
click at [572, 14] on button "Update" at bounding box center [584, 14] width 30 height 17
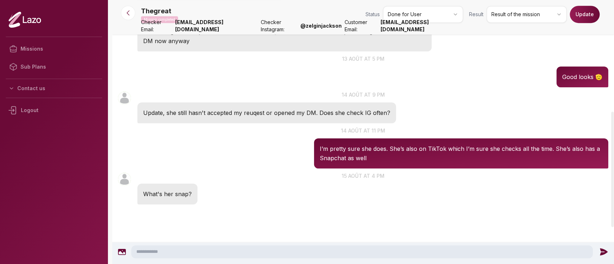
scroll to position [263, 0]
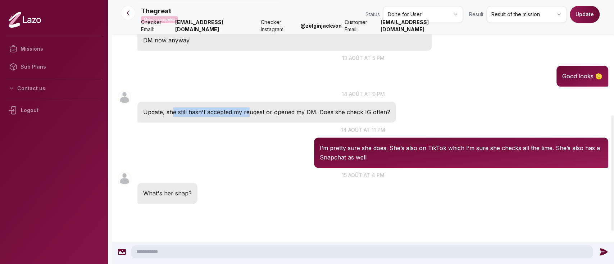
drag, startPoint x: 174, startPoint y: 114, endPoint x: 247, endPoint y: 113, distance: 73.4
click at [247, 113] on p "Update, she still hasn't accepted my reuqest or opened my DM. Does she check IG…" at bounding box center [266, 111] width 247 height 9
click at [273, 145] on div "Thegreat 23:12 14 août at 11 pm I’m pretty sure she does. She’s also on TikTok …" at bounding box center [363, 146] width 502 height 45
drag, startPoint x: 399, startPoint y: 150, endPoint x: 446, endPoint y: 151, distance: 47.1
click at [446, 151] on p "I’m pretty sure she does. She’s also on TikTok which I’m sure she checks all th…" at bounding box center [461, 152] width 283 height 19
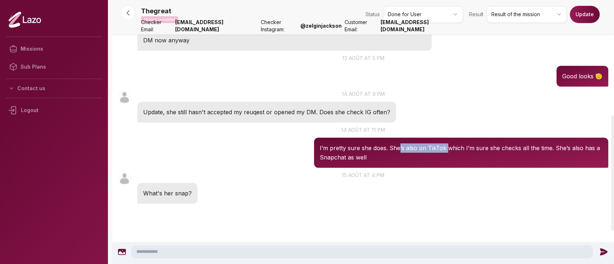
click at [446, 151] on p "I’m pretty sure she does. She’s also on TikTok which I’m sure she checks all th…" at bounding box center [461, 152] width 283 height 19
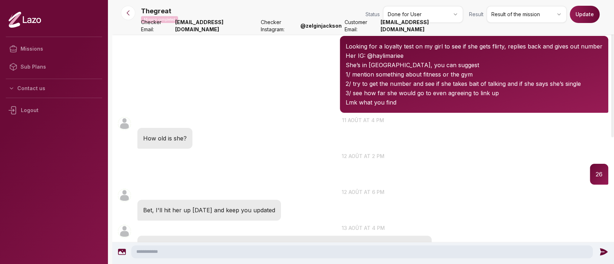
scroll to position [50, 0]
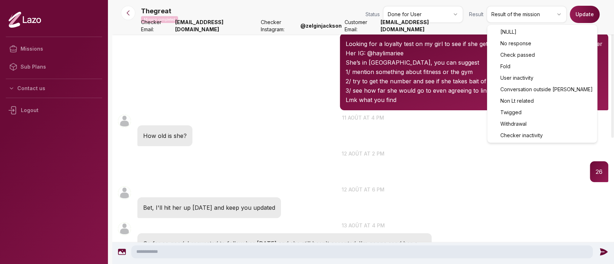
click at [518, 18] on html "Missions Sub Plans Contact us Logout Thegreat Mission completed Status Done for…" at bounding box center [307, 132] width 614 height 264
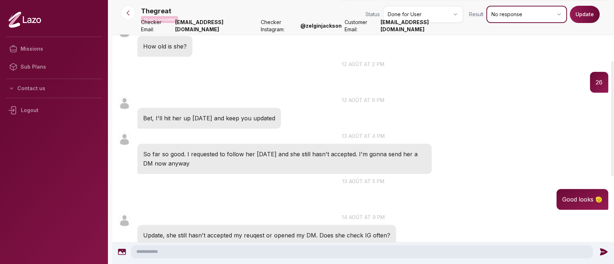
scroll to position [139, 0]
click at [586, 21] on button "Update" at bounding box center [584, 14] width 30 height 17
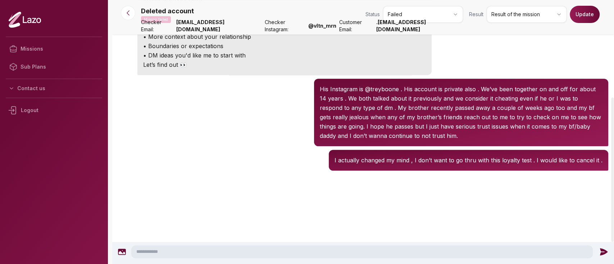
scroll to position [178, 0]
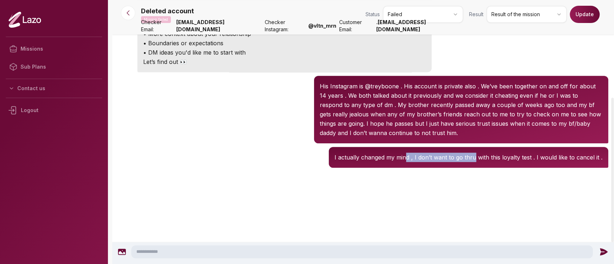
drag, startPoint x: 408, startPoint y: 157, endPoint x: 477, endPoint y: 159, distance: 68.7
click at [477, 159] on p "I actually changed my mind , I don’t want to go thru with this loyalty test . I…" at bounding box center [468, 157] width 268 height 9
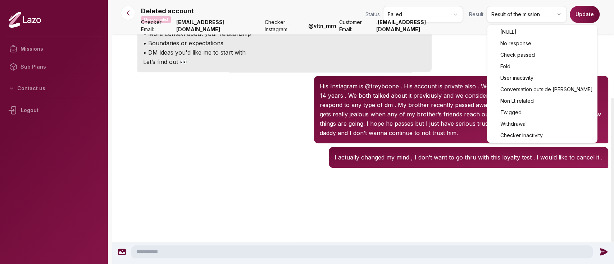
click at [516, 20] on html "Missions Sub Plans Contact us Logout Deleted account Mission failed Status Fail…" at bounding box center [307, 132] width 614 height 264
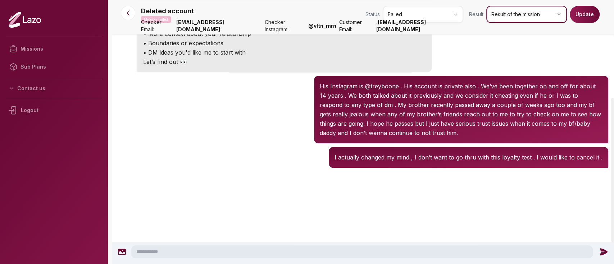
click at [450, 20] on html "Missions Sub Plans Contact us Logout Deleted account Mission failed Status Fail…" at bounding box center [307, 132] width 614 height 264
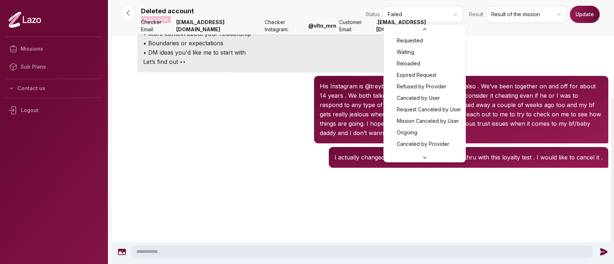
scroll to position [65, 0]
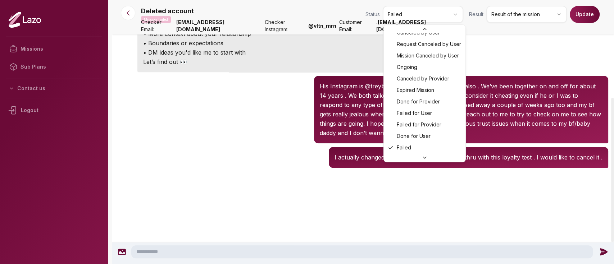
click at [450, 20] on html "Missions Sub Plans Contact us Logout Deleted account Mission failed Status Fail…" at bounding box center [307, 132] width 614 height 264
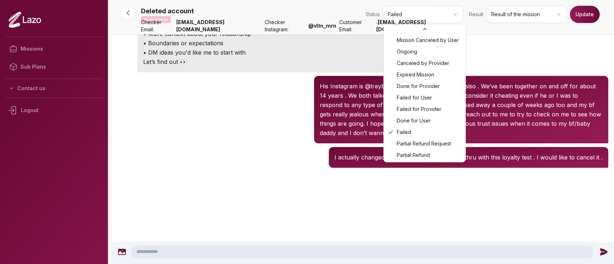
scroll to position [0, 0]
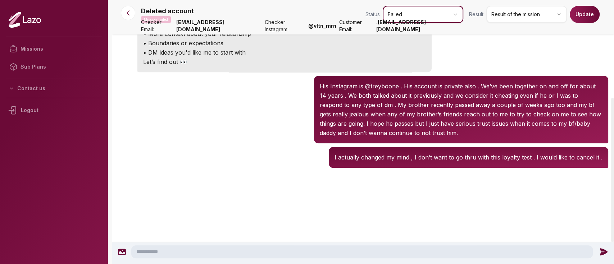
click at [502, 16] on html "Missions Sub Plans Contact us Logout Deleted account Mission failed Status Fail…" at bounding box center [307, 132] width 614 height 264
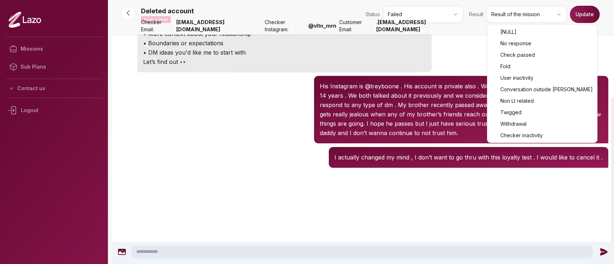
click at [502, 16] on html "Missions Sub Plans Contact us Logout Deleted account Mission failed Status Fail…" at bounding box center [307, 132] width 614 height 264
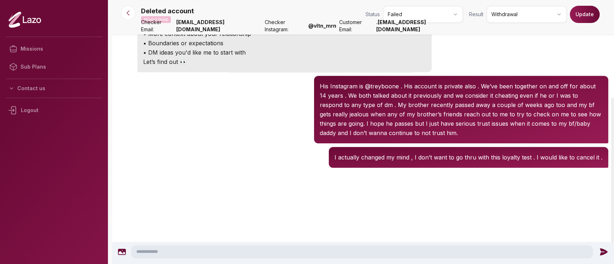
click at [585, 20] on button "Update" at bounding box center [584, 14] width 30 height 17
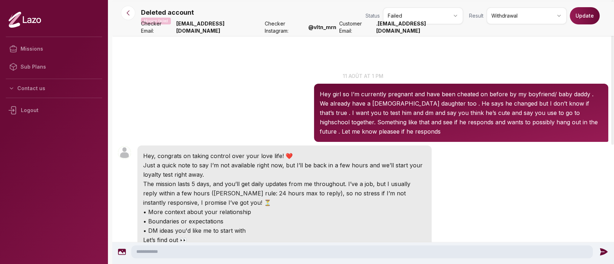
click at [154, 74] on p "11 août at 1 pm" at bounding box center [363, 76] width 502 height 8
click at [129, 9] on icon at bounding box center [127, 12] width 7 height 7
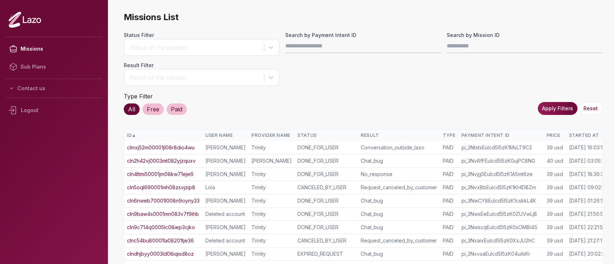
scroll to position [0, 19]
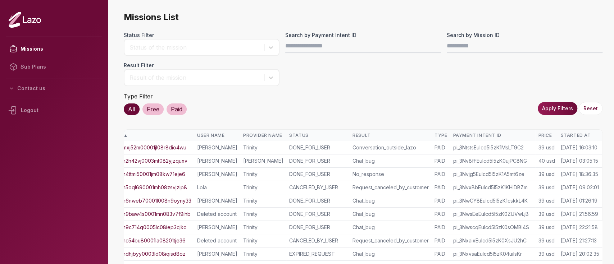
click at [560, 136] on div "Started At" at bounding box center [579, 136] width 39 height 6
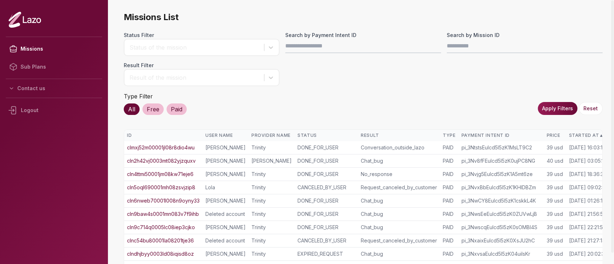
click at [556, 136] on div "Price" at bounding box center [554, 136] width 17 height 6
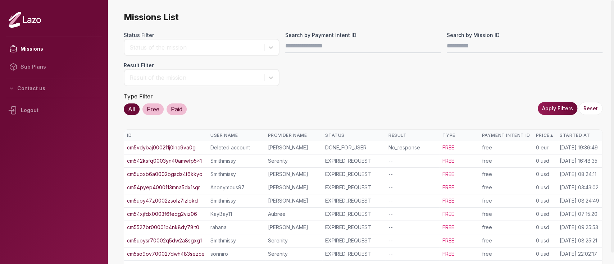
click at [565, 133] on div "Started At" at bounding box center [579, 136] width 40 height 6
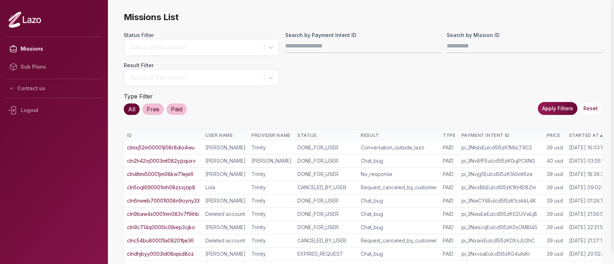
click at [566, 133] on th "Started At ▲" at bounding box center [588, 136] width 45 height 12
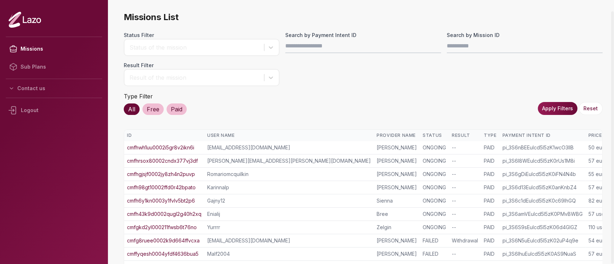
scroll to position [168, 0]
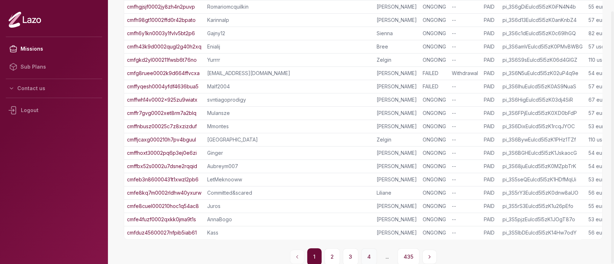
click at [368, 254] on button "4" at bounding box center [369, 256] width 16 height 17
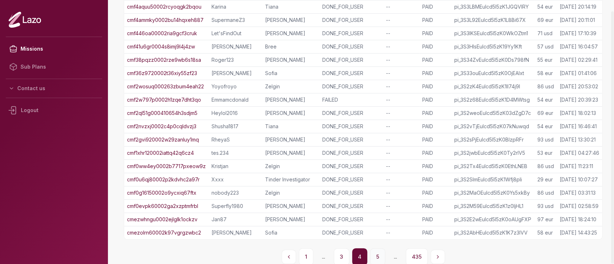
click at [371, 255] on button "5" at bounding box center [377, 256] width 15 height 17
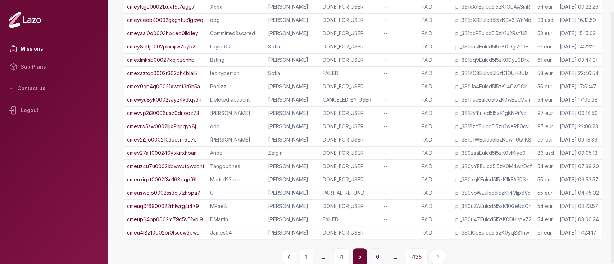
click at [376, 255] on button "6" at bounding box center [377, 256] width 15 height 17
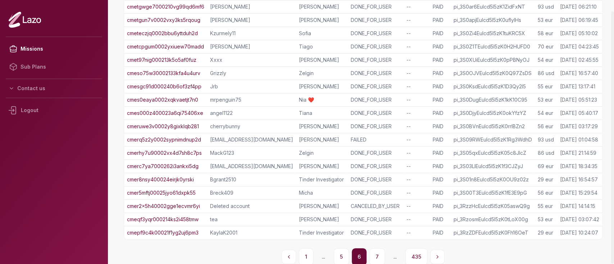
click at [376, 255] on button "7" at bounding box center [376, 256] width 15 height 17
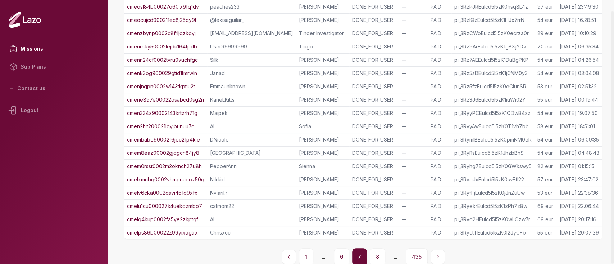
click at [376, 255] on button "8" at bounding box center [377, 256] width 15 height 17
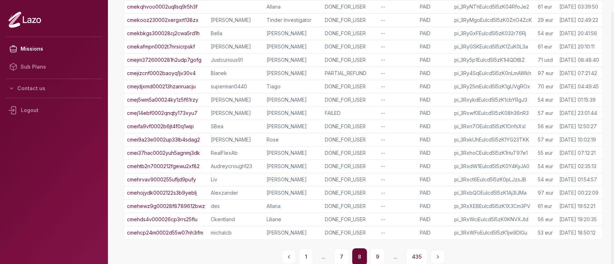
click at [376, 255] on button "9" at bounding box center [377, 256] width 15 height 17
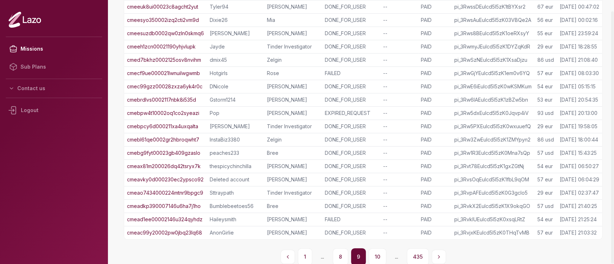
click at [376, 255] on button "10" at bounding box center [378, 256] width 18 height 17
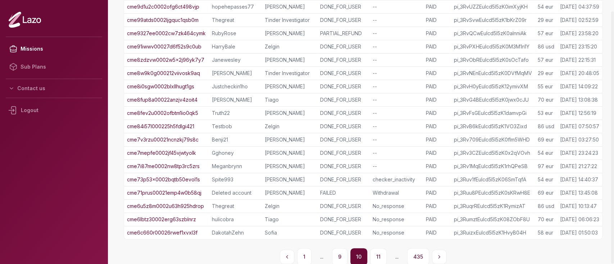
click at [376, 255] on button "11" at bounding box center [378, 256] width 17 height 17
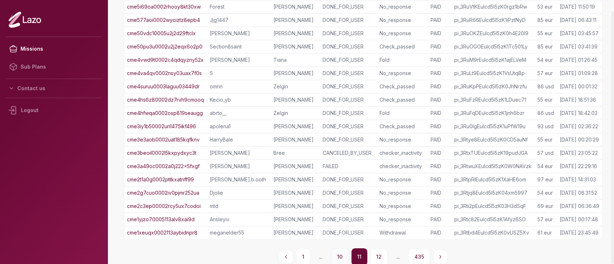
click at [348, 253] on button "10" at bounding box center [340, 256] width 18 height 17
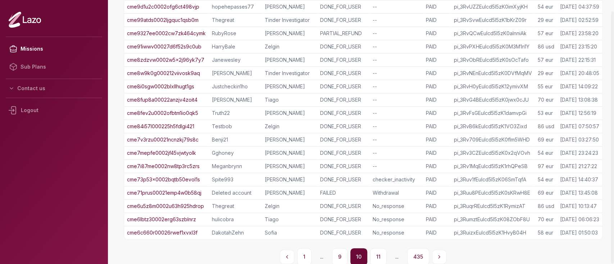
click at [182, 127] on link "cme84i57l000225h5fdlgi421" at bounding box center [160, 126] width 67 height 7
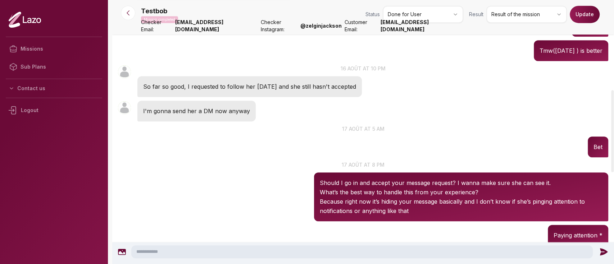
scroll to position [290, 0]
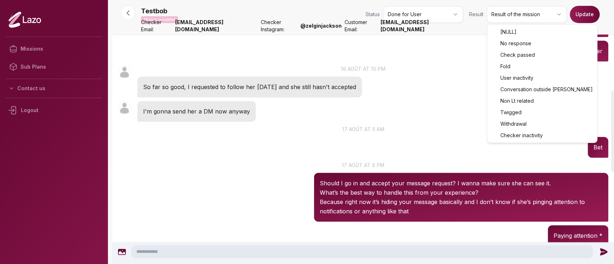
click at [509, 22] on html "Missions Sub Plans Contact us Logout Testbob Mission completed Status Done for …" at bounding box center [307, 132] width 614 height 264
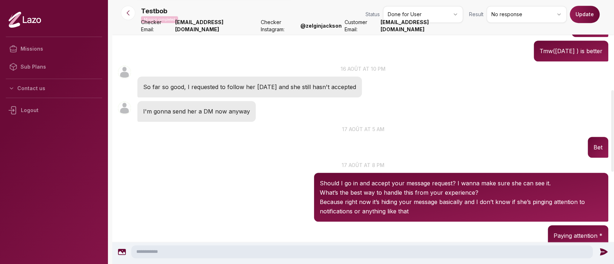
click at [582, 14] on button "Update" at bounding box center [584, 14] width 30 height 17
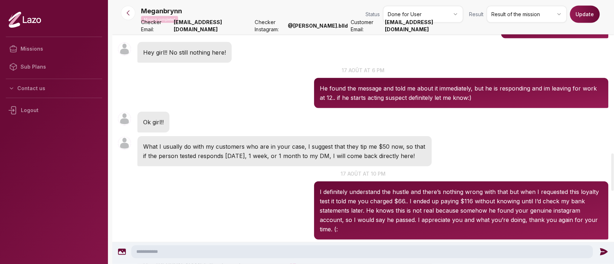
scroll to position [1085, 0]
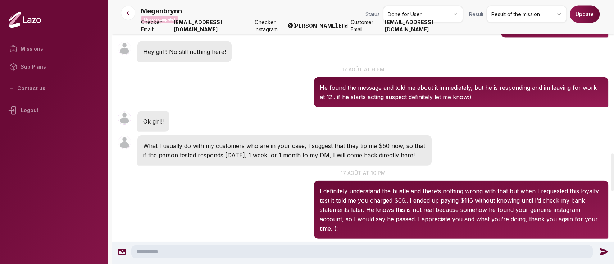
click at [198, 89] on div "Meganbrynn 18:14 17 août at 6 pm He found the message and told me about it imme…" at bounding box center [363, 86] width 502 height 45
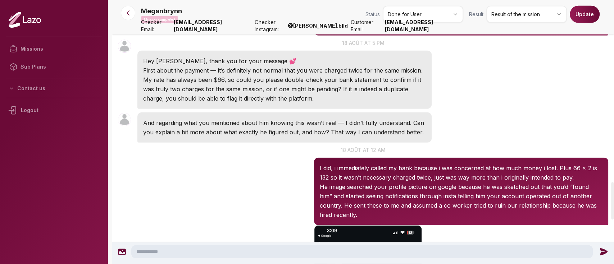
scroll to position [1285, 0]
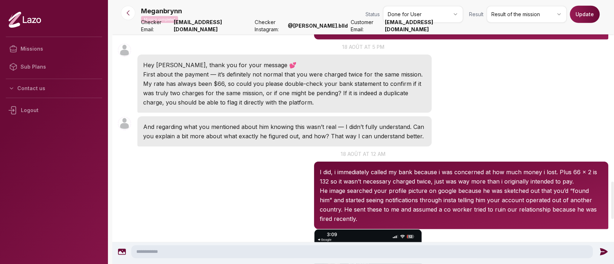
click at [342, 196] on p "He image searched your profile picture on google because he was sketched out th…" at bounding box center [461, 204] width 283 height 37
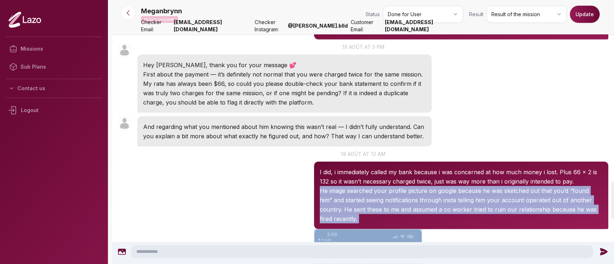
click at [342, 196] on p "He image searched your profile picture on google because he was sketched out th…" at bounding box center [461, 204] width 283 height 37
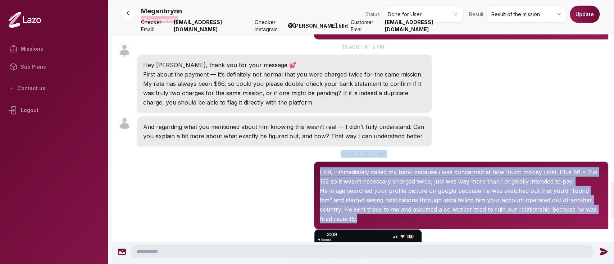
drag, startPoint x: 347, startPoint y: 201, endPoint x: 316, endPoint y: 137, distance: 70.9
click at [316, 150] on div "Meganbrynn 00:27 18 août at 12 am I did, i immediately called my bank because i…" at bounding box center [461, 189] width 294 height 79
copy div "18 août at 12 am I did, i immediately called my bank because i was concerned at…"
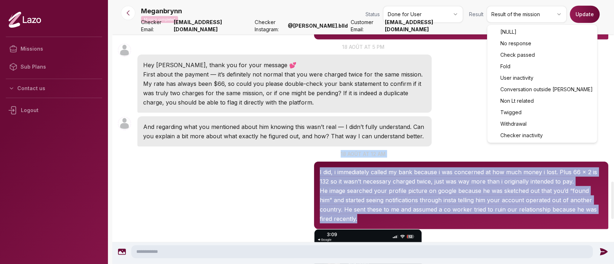
click at [497, 8] on html "Missions Sub Plans Contact us Logout Meganbrynn Mission completed Status Done f…" at bounding box center [307, 132] width 614 height 264
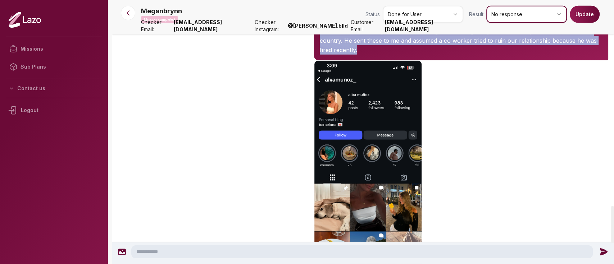
scroll to position [1456, 0]
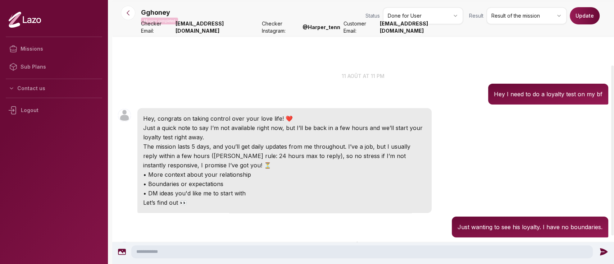
scroll to position [145, 0]
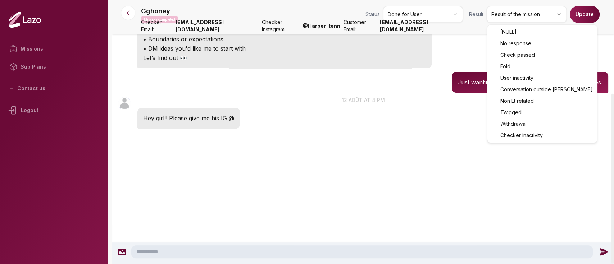
click at [518, 11] on html "Missions Sub Plans Contact us Logout Gghoney Mission completed Status Done for …" at bounding box center [307, 132] width 614 height 264
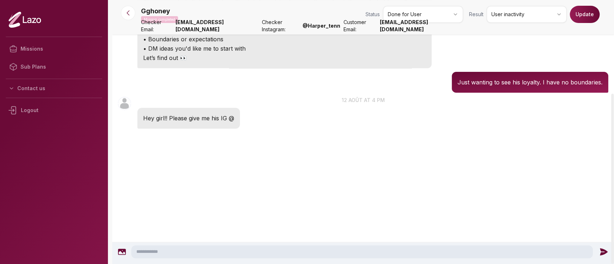
drag, startPoint x: 579, startPoint y: 31, endPoint x: 578, endPoint y: 24, distance: 6.2
click at [578, 24] on nav "Gghoney Mission completed Status Done for User Result User inactivity Update Ch…" at bounding box center [363, 17] width 502 height 35
drag, startPoint x: 578, startPoint y: 24, endPoint x: 578, endPoint y: 19, distance: 5.0
click at [578, 19] on div "Gghoney Mission completed Status Done for User Result User inactivity Update" at bounding box center [374, 16] width 467 height 20
click at [578, 19] on button "Update" at bounding box center [584, 14] width 30 height 17
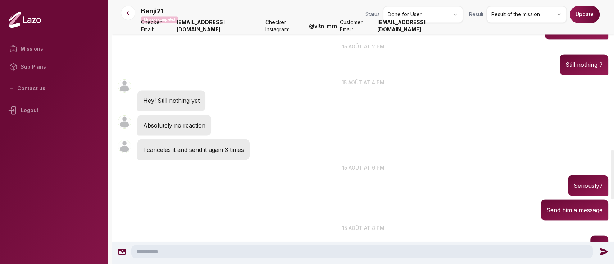
scroll to position [811, 0]
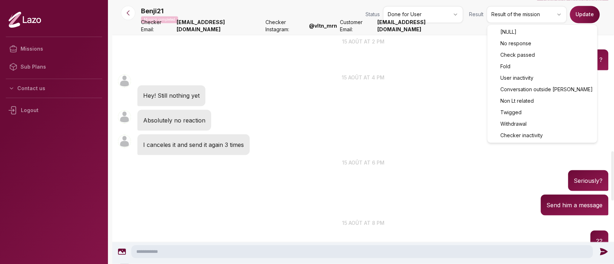
click at [506, 18] on html "Missions Sub Plans Contact us Logout Benji21 Mission completed Status Done for …" at bounding box center [307, 132] width 614 height 264
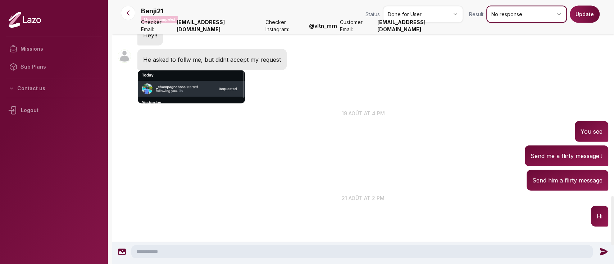
scroll to position [1052, 0]
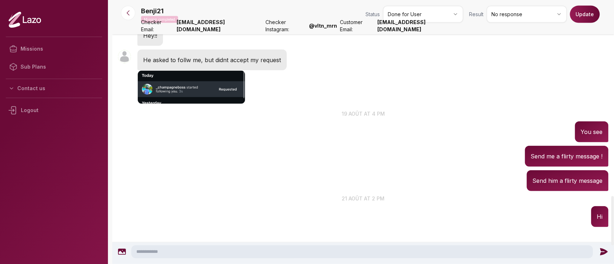
click at [578, 17] on button "Update" at bounding box center [584, 14] width 30 height 17
